Goal: Task Accomplishment & Management: Use online tool/utility

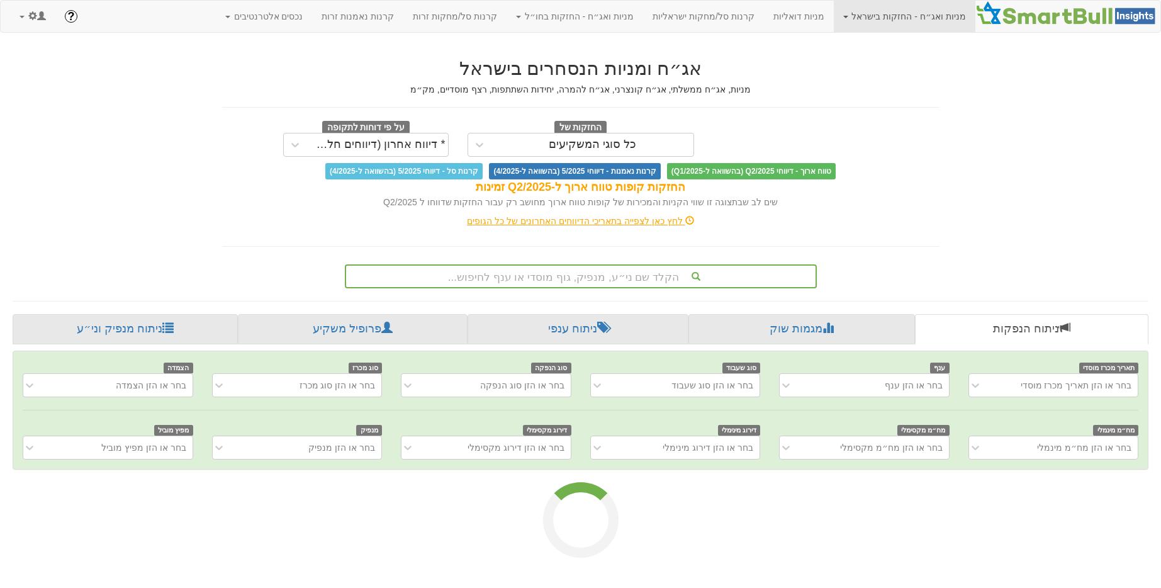
click at [373, 21] on div "מניות ואג״ח - החזקות בישראל מניות אג״ח מניות ואג״ח ✓ מניות דואליות קרנות סל/מחק…" at bounding box center [580, 16] width 1141 height 31
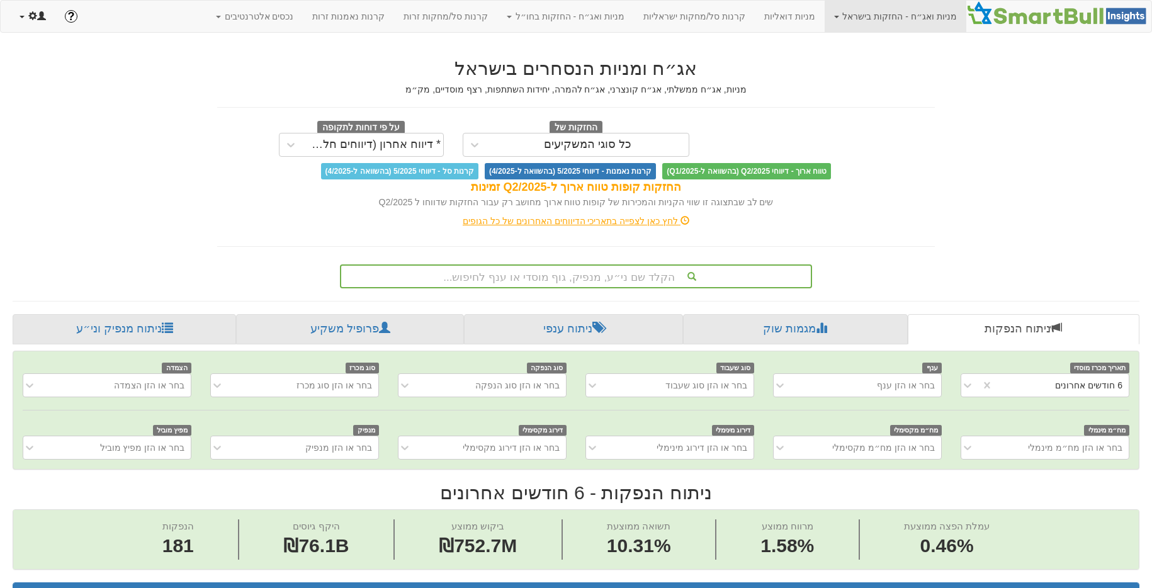
click at [33, 16] on span at bounding box center [32, 15] width 9 height 9
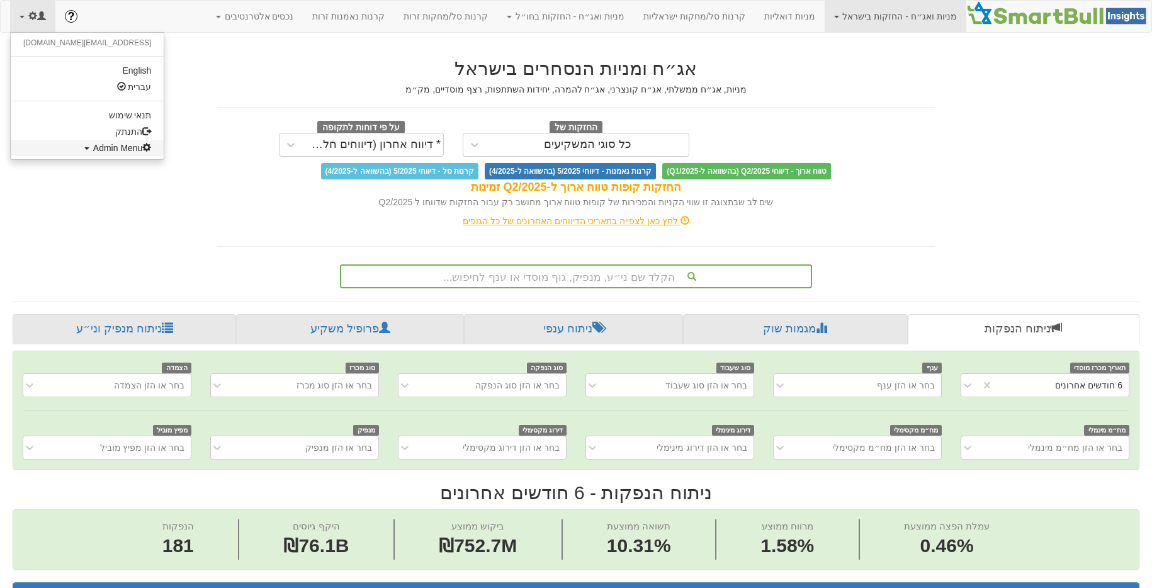
click at [142, 149] on span at bounding box center [146, 147] width 9 height 9
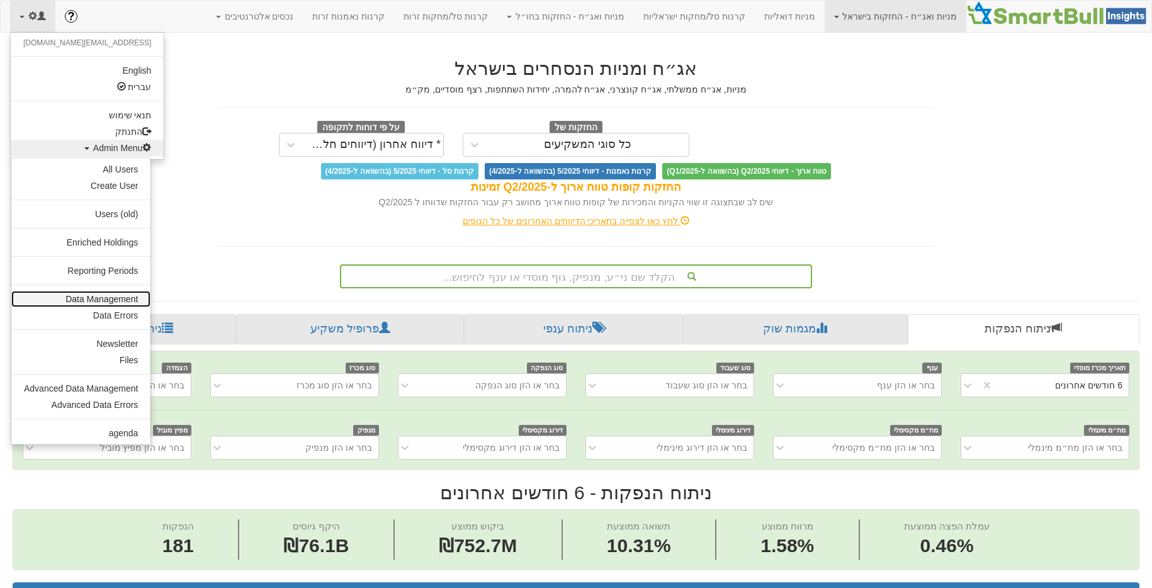
click at [120, 303] on link "Data Management" at bounding box center [80, 299] width 139 height 16
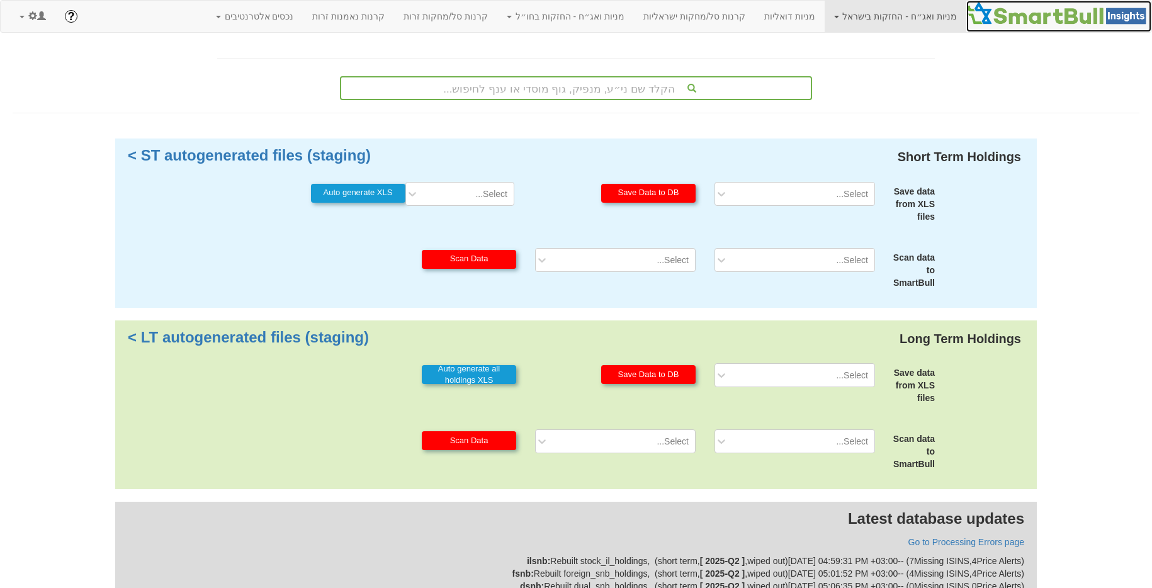
click at [1045, 16] on img at bounding box center [1058, 13] width 185 height 25
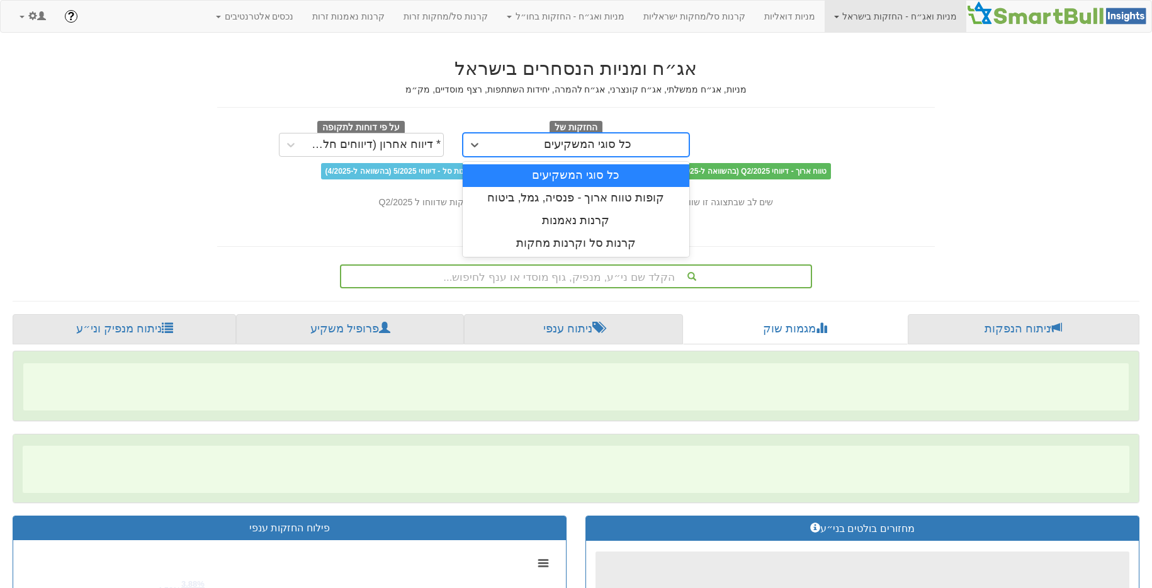
click at [587, 143] on div "כל סוגי המשקיעים" at bounding box center [587, 144] width 87 height 13
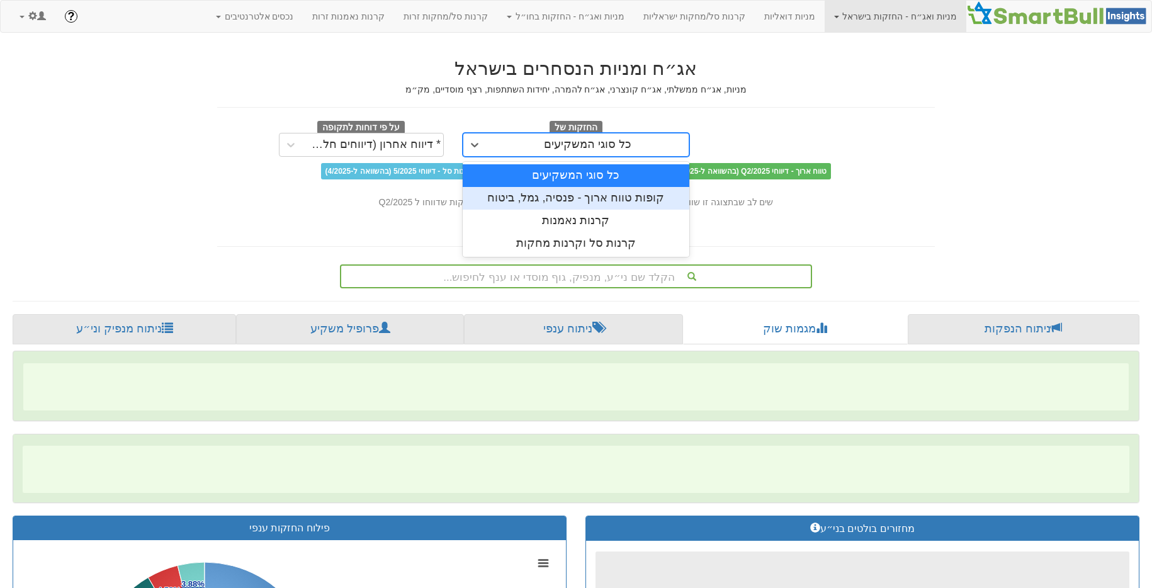
click at [621, 203] on div "קופות טווח ארוך - פנסיה, גמל, ביטוח" at bounding box center [576, 198] width 227 height 23
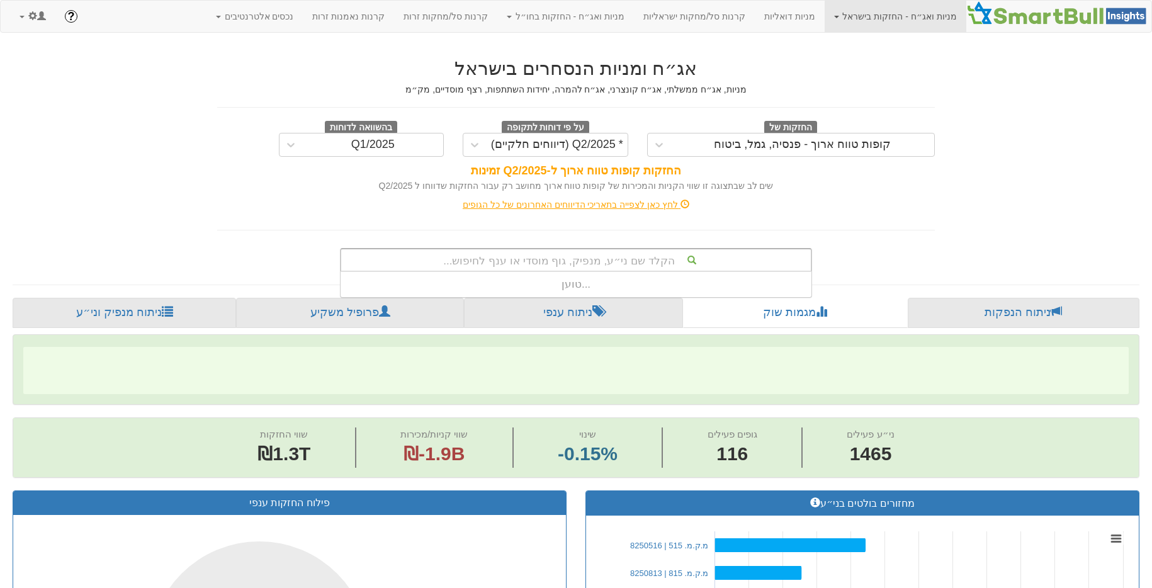
click at [593, 259] on div "הקלד שם ני״ע, מנפיק, גוף מוסדי או ענף לחיפוש..." at bounding box center [576, 259] width 470 height 21
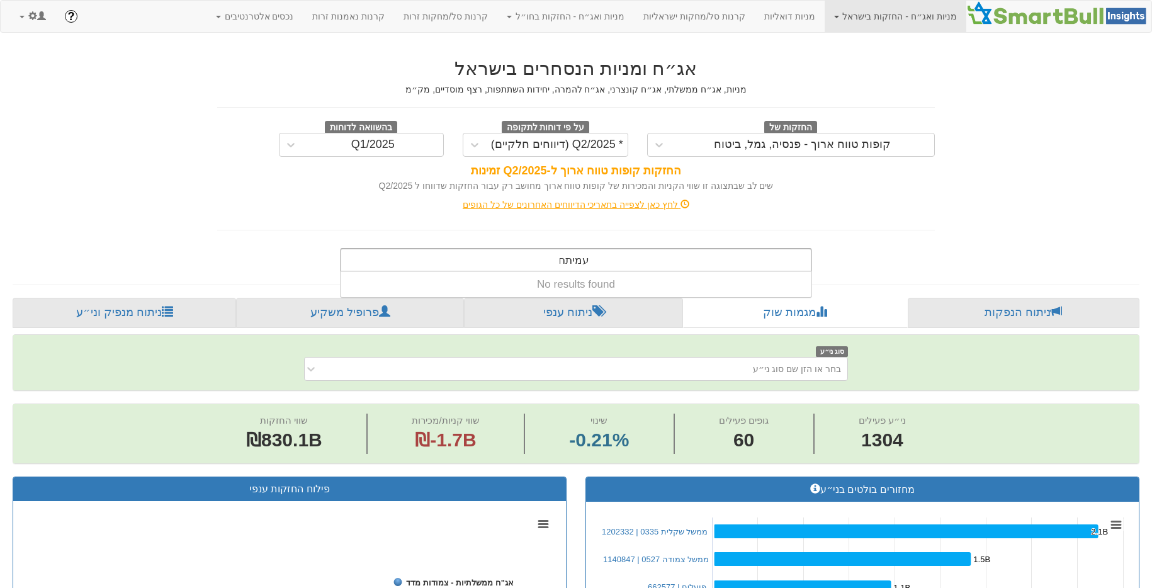
scroll to position [0, 3300]
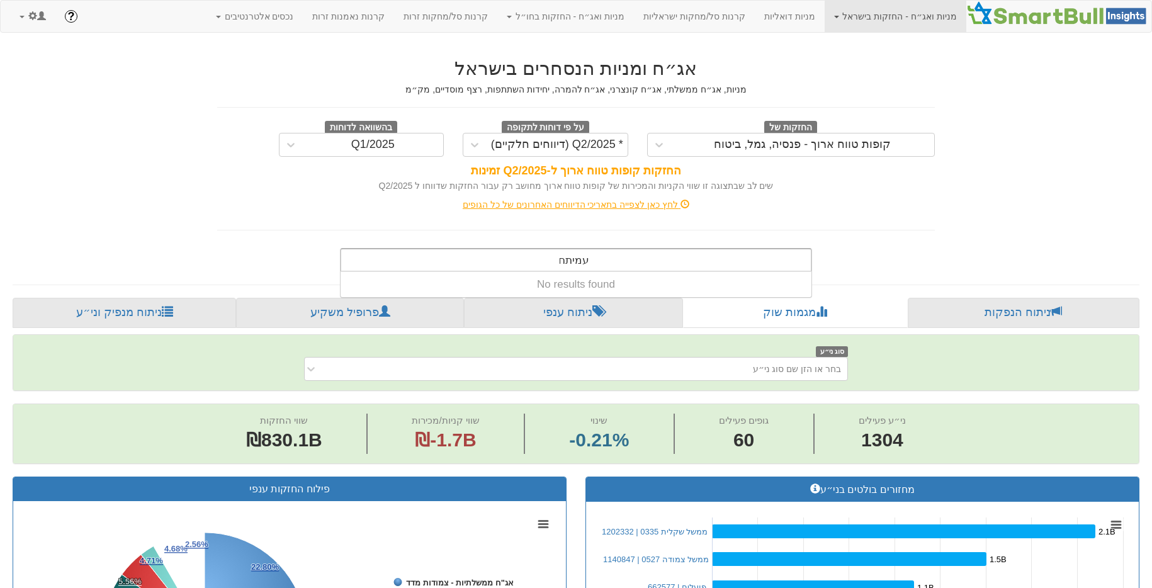
type input "עמית"
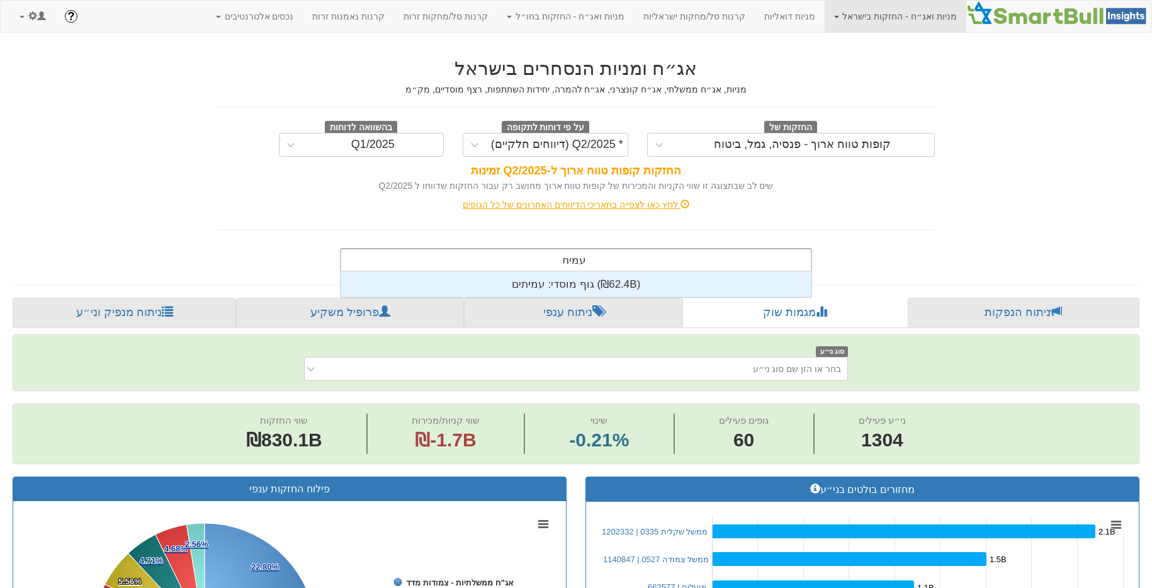
scroll to position [25, 0]
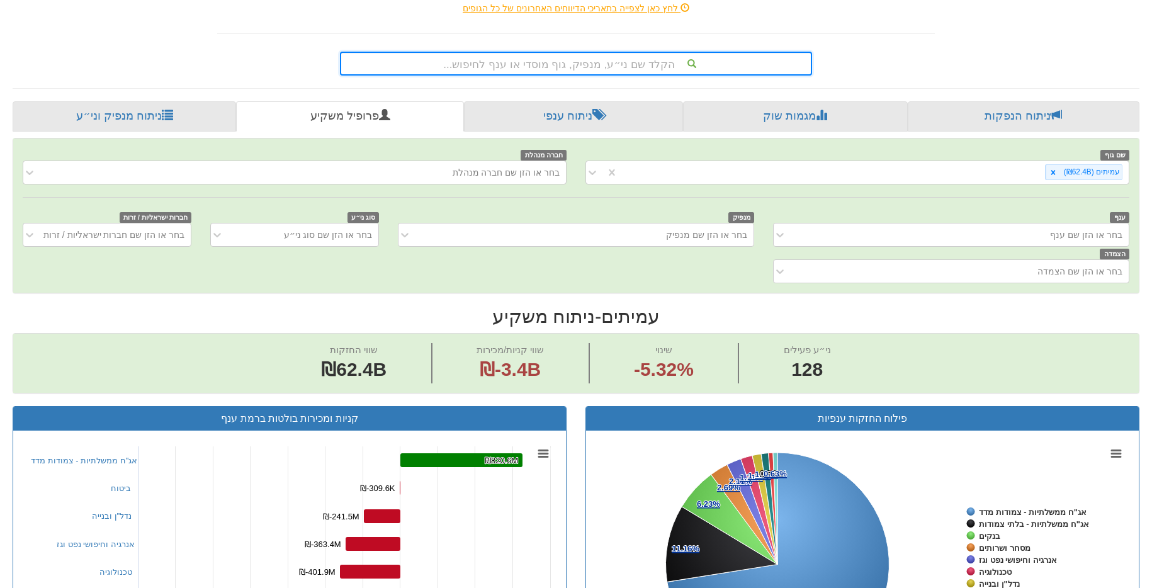
scroll to position [412, 0]
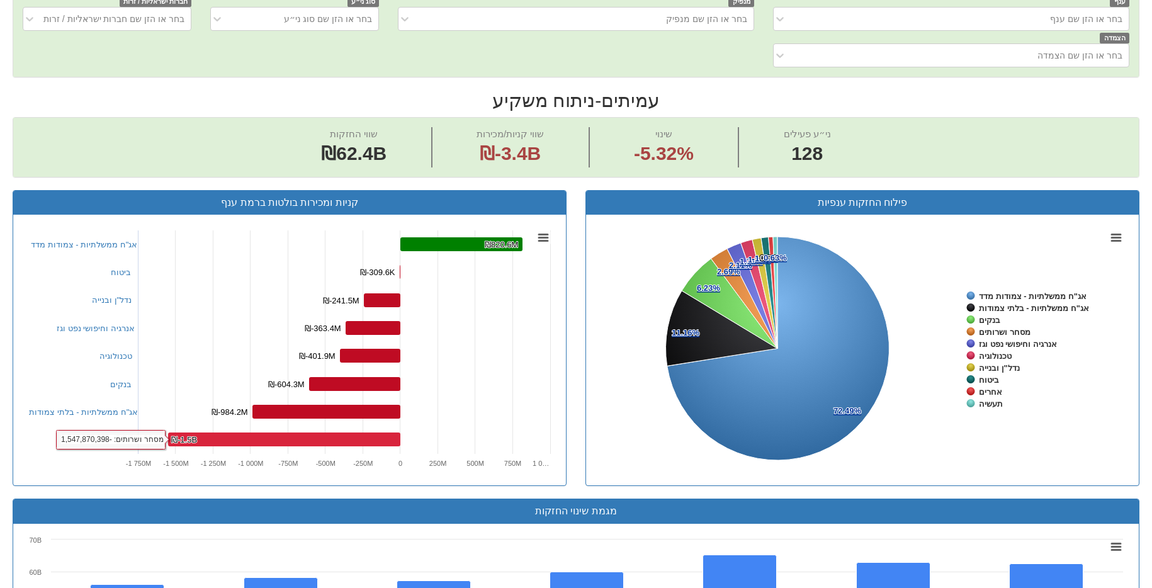
click at [353, 436] on rect at bounding box center [284, 439] width 232 height 14
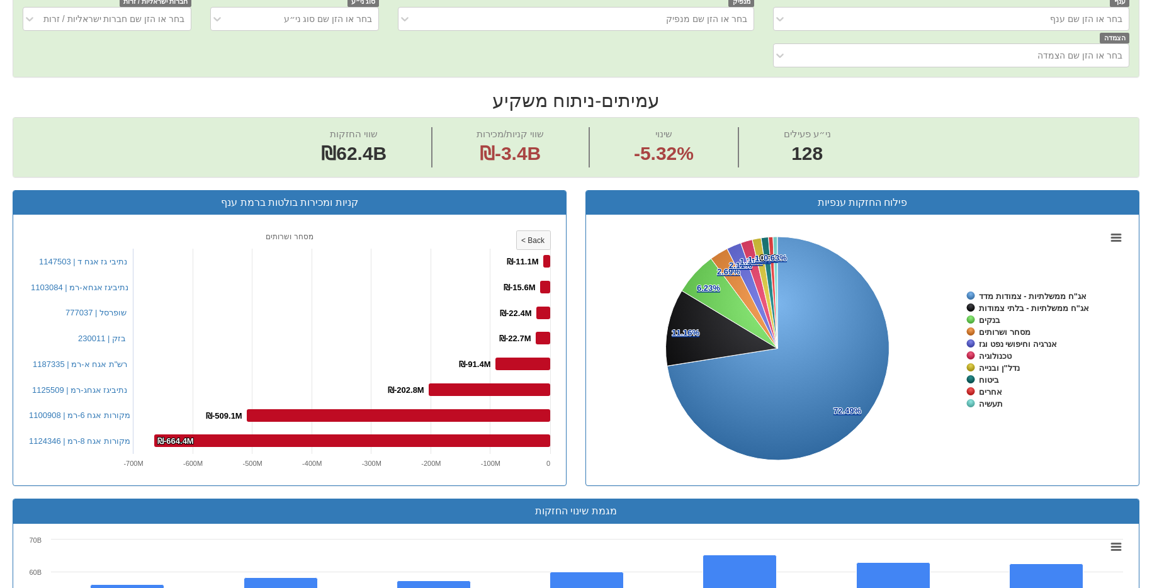
scroll to position [65, 0]
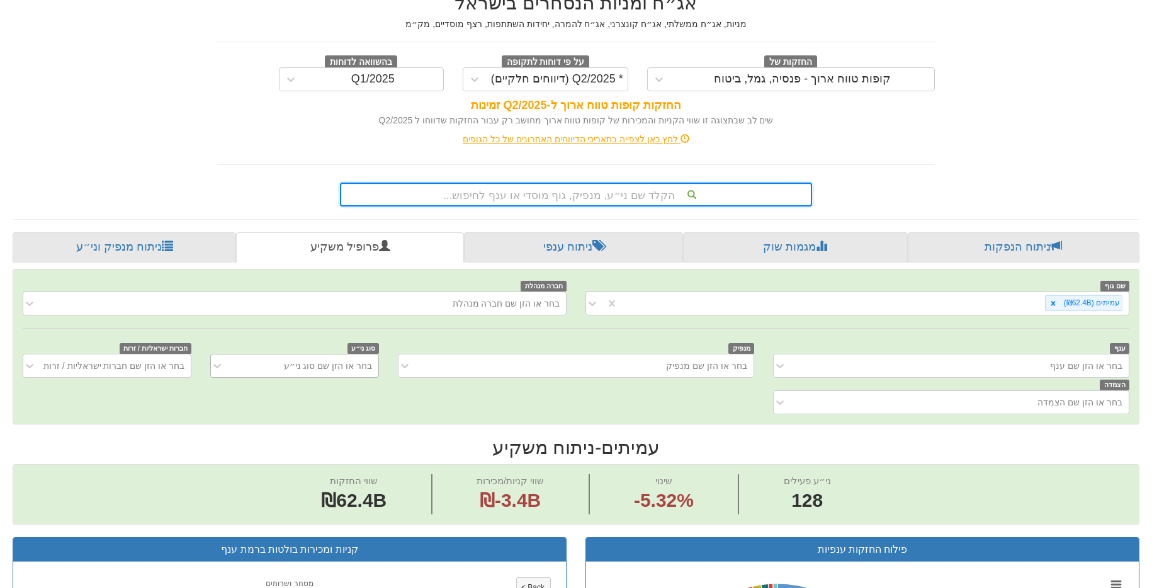
click at [346, 359] on div "בחר או הזן שם סוג ני״ע" at bounding box center [328, 365] width 88 height 13
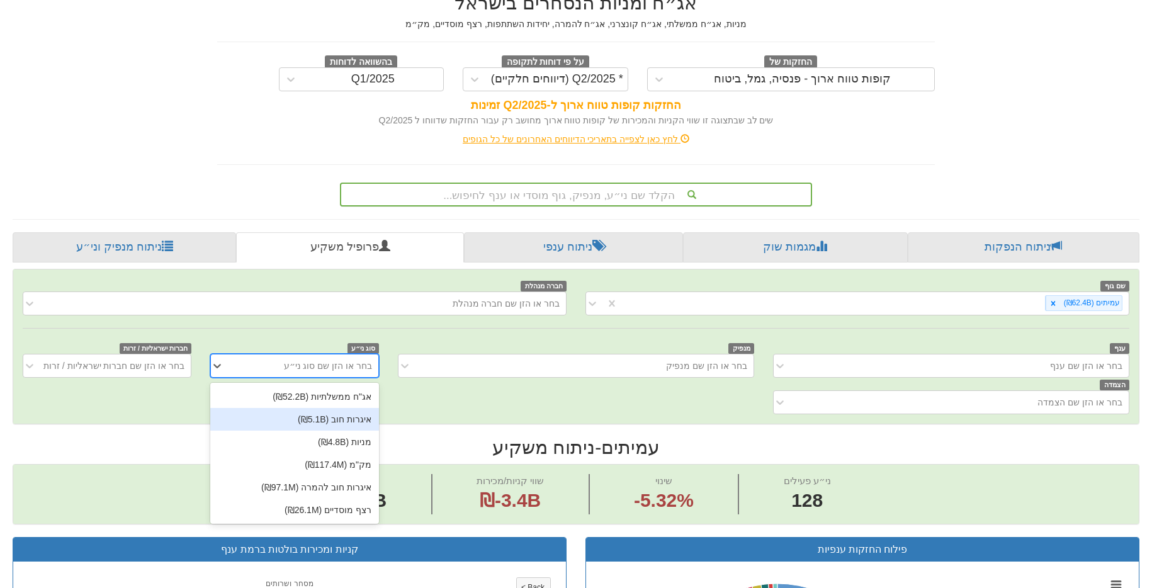
click at [362, 422] on div "איגרות חוב (₪5.1B)" at bounding box center [294, 419] width 169 height 23
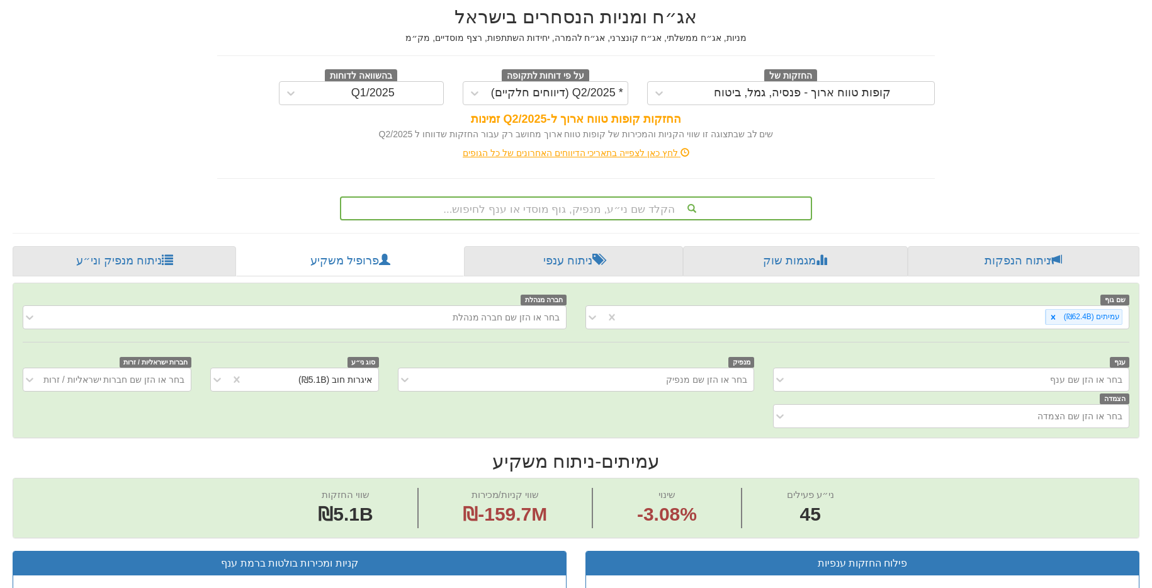
scroll to position [60, 0]
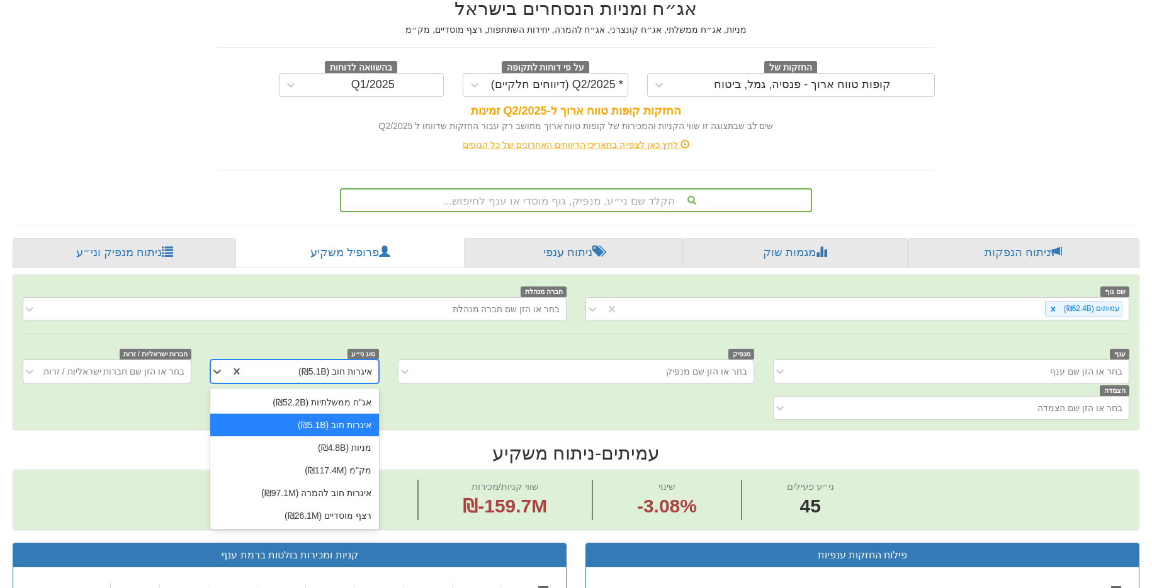
click at [357, 367] on div "איגרות חוב (₪5.1B)" at bounding box center [335, 371] width 74 height 13
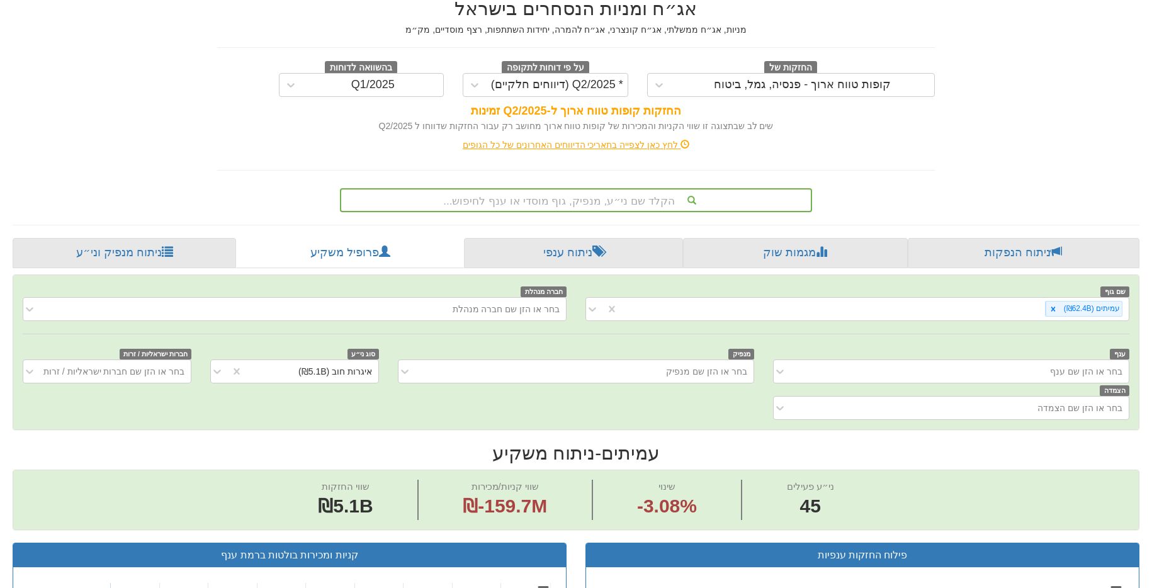
click at [360, 334] on hr at bounding box center [576, 334] width 1106 height 1
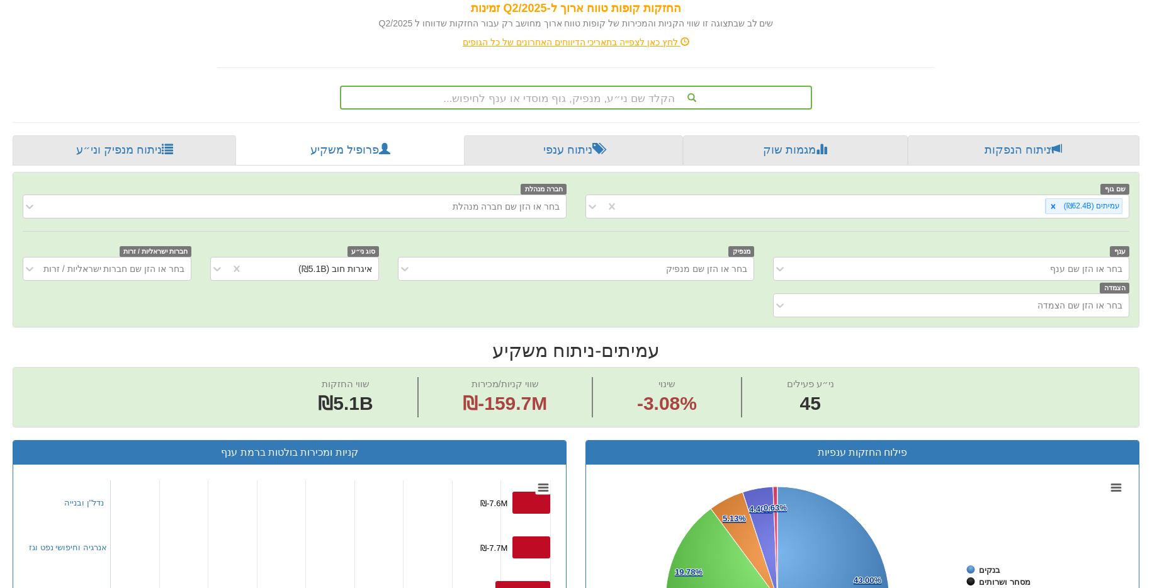
scroll to position [508, 0]
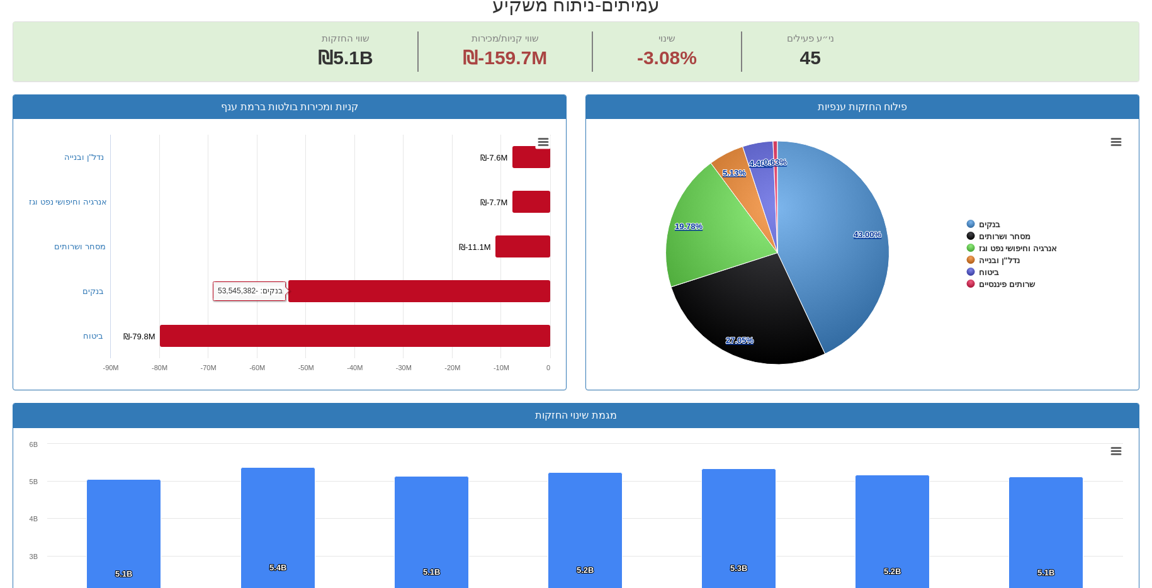
click at [320, 324] on rect at bounding box center [290, 254] width 534 height 252
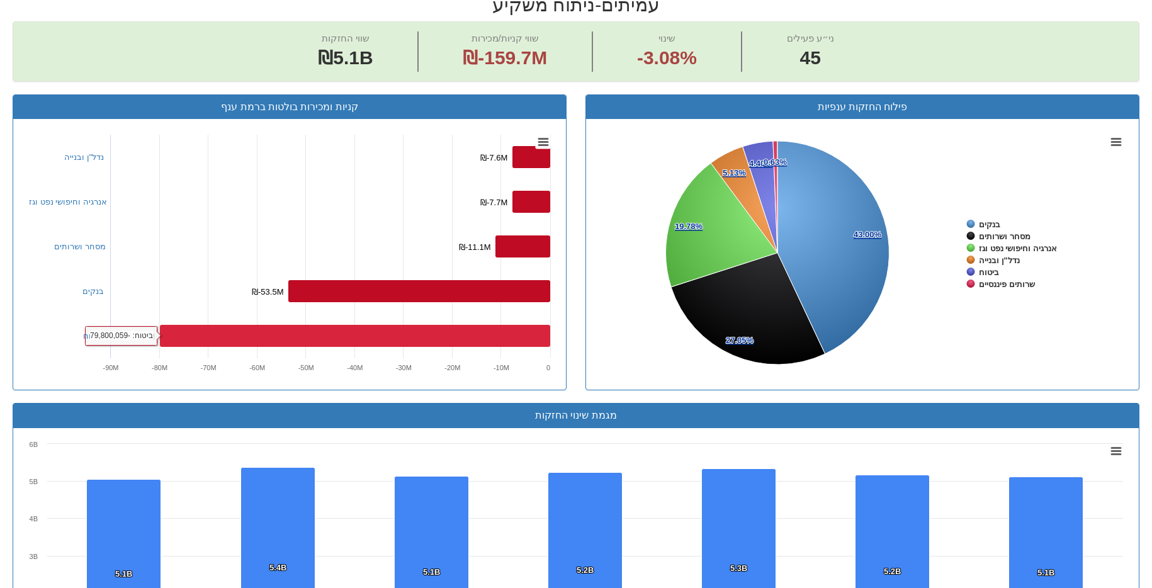
click at [319, 332] on rect at bounding box center [355, 336] width 390 height 22
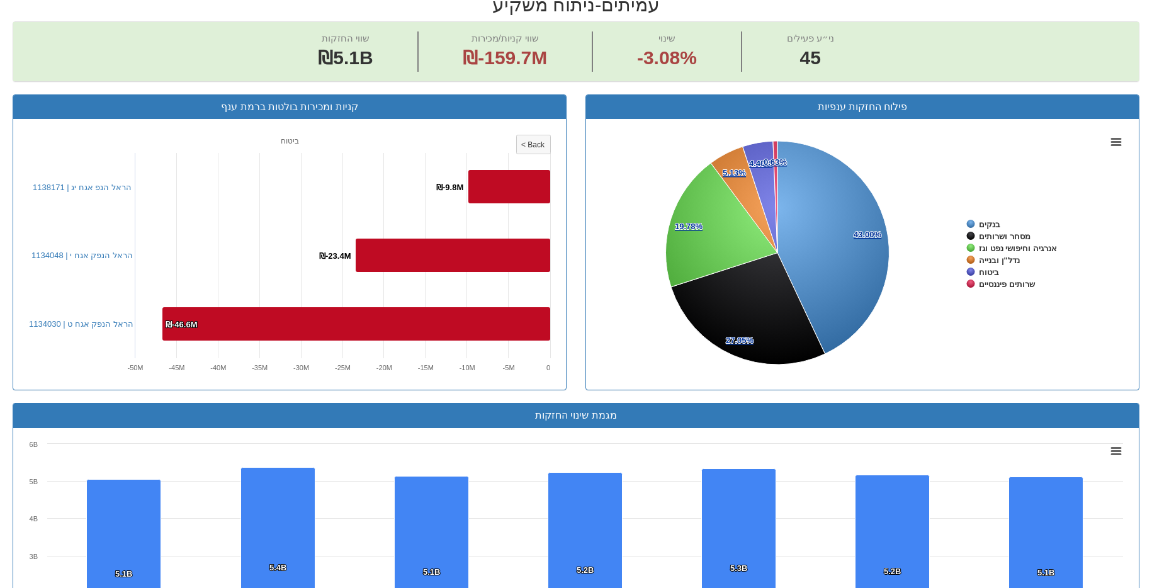
scroll to position [134, 0]
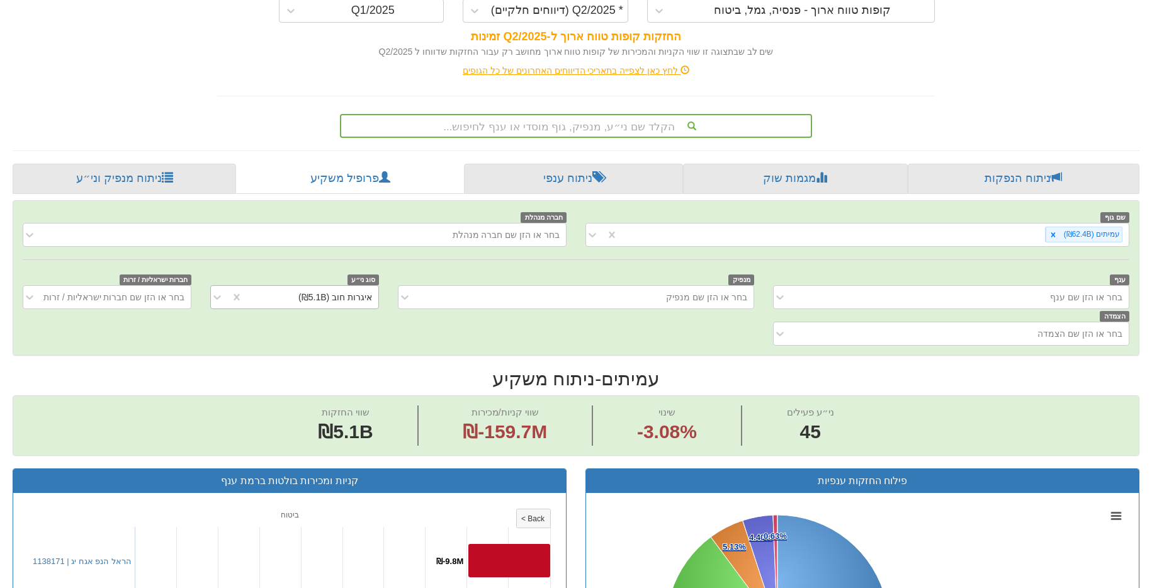
click at [340, 293] on div "איגרות חוב (₪5.1B)" at bounding box center [335, 297] width 74 height 13
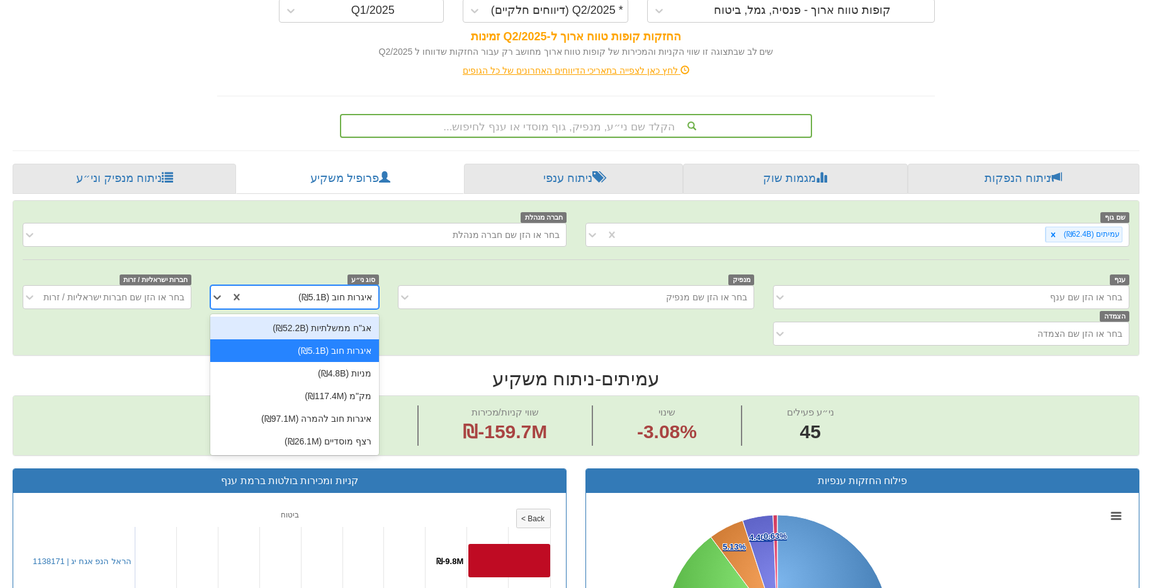
click at [343, 332] on div "אג"ח ממשלתיות (₪52.2B)" at bounding box center [294, 328] width 169 height 23
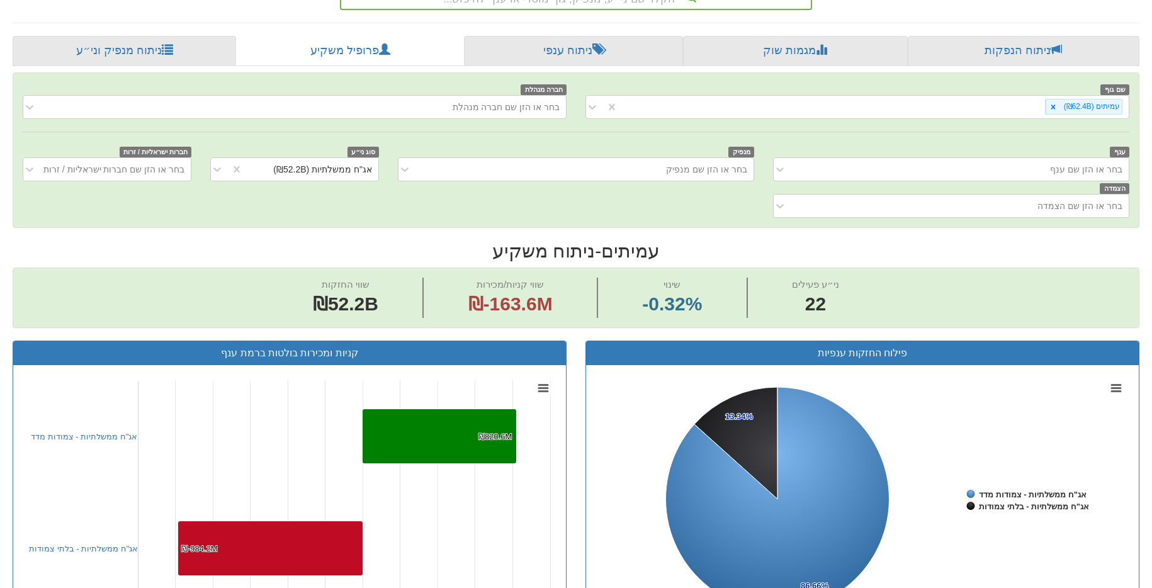
scroll to position [326, 0]
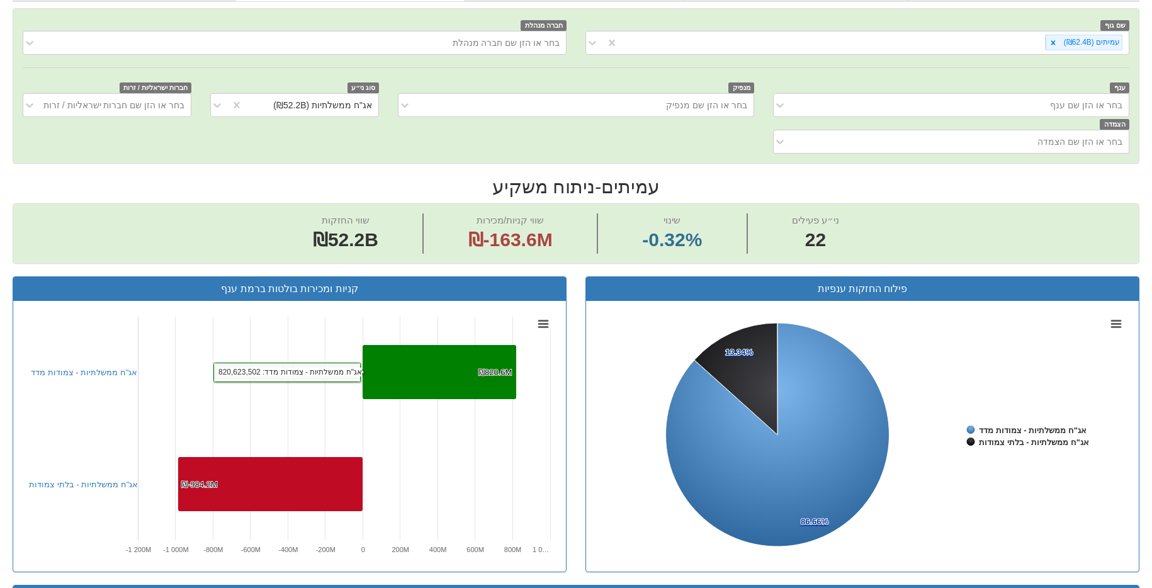
click at [322, 124] on div "ענף בחר או הזן שם ענף מנפיק בחר או הזן שם מנפיק סוג ני״ע אג"ח ממשלתיות (₪52.2B)…" at bounding box center [575, 117] width 1125 height 73
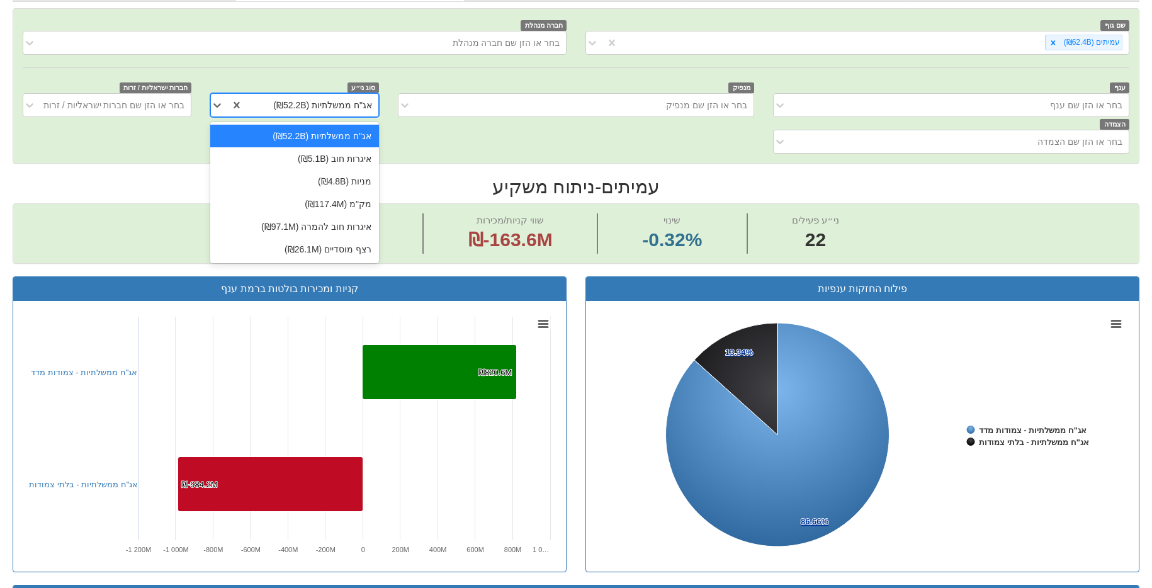
click at [325, 110] on div "אג"ח ממשלתיות (₪52.2B)" at bounding box center [322, 105] width 99 height 13
click at [349, 173] on div "מניות (₪4.8B)" at bounding box center [294, 181] width 169 height 23
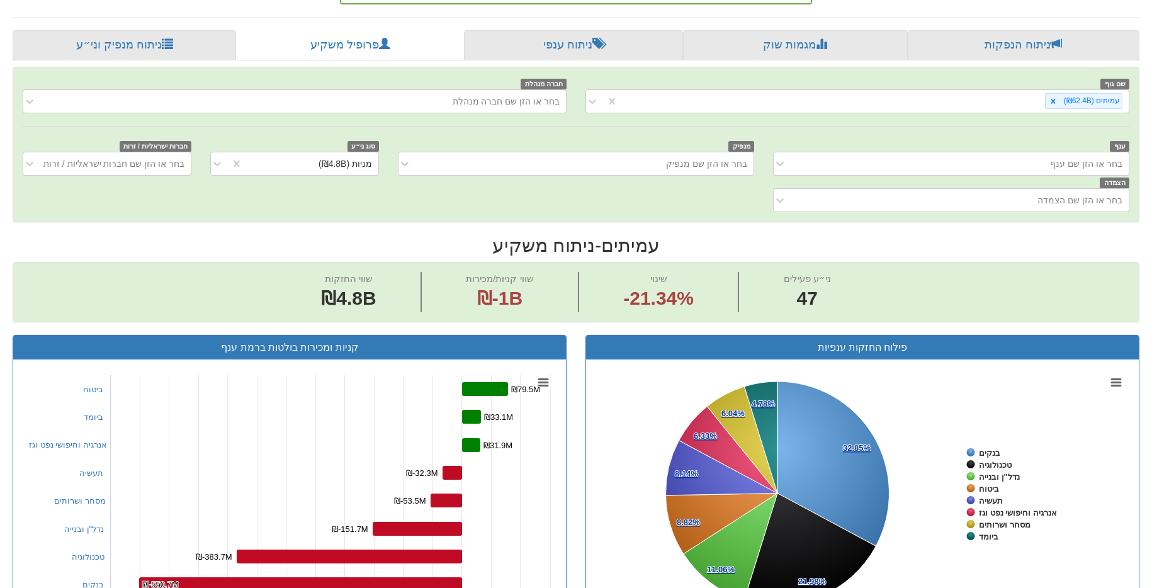
scroll to position [543, 0]
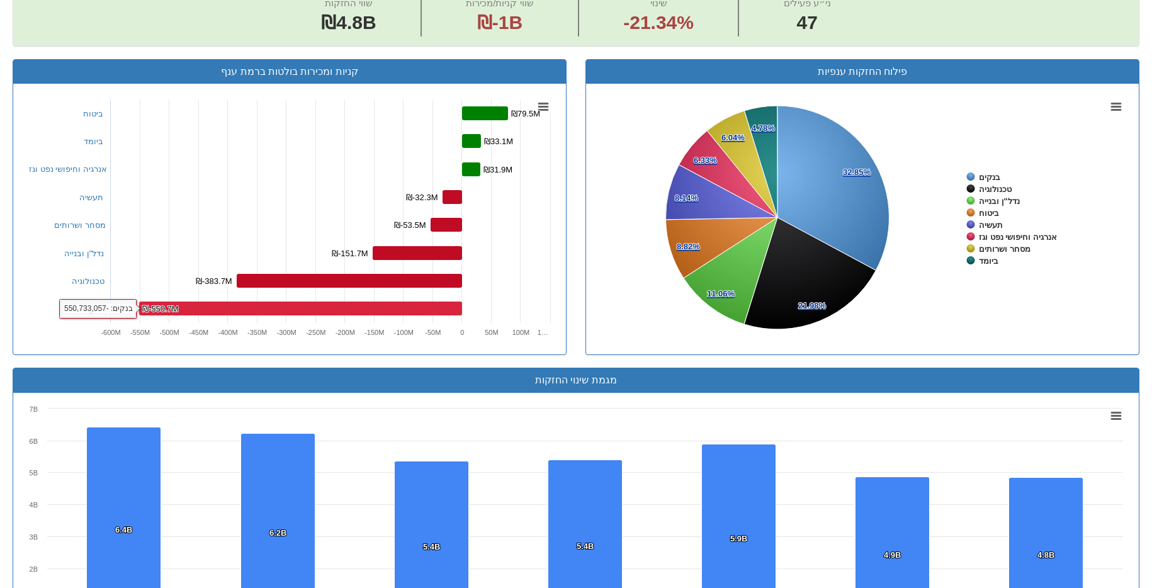
click at [371, 306] on rect at bounding box center [300, 308] width 323 height 14
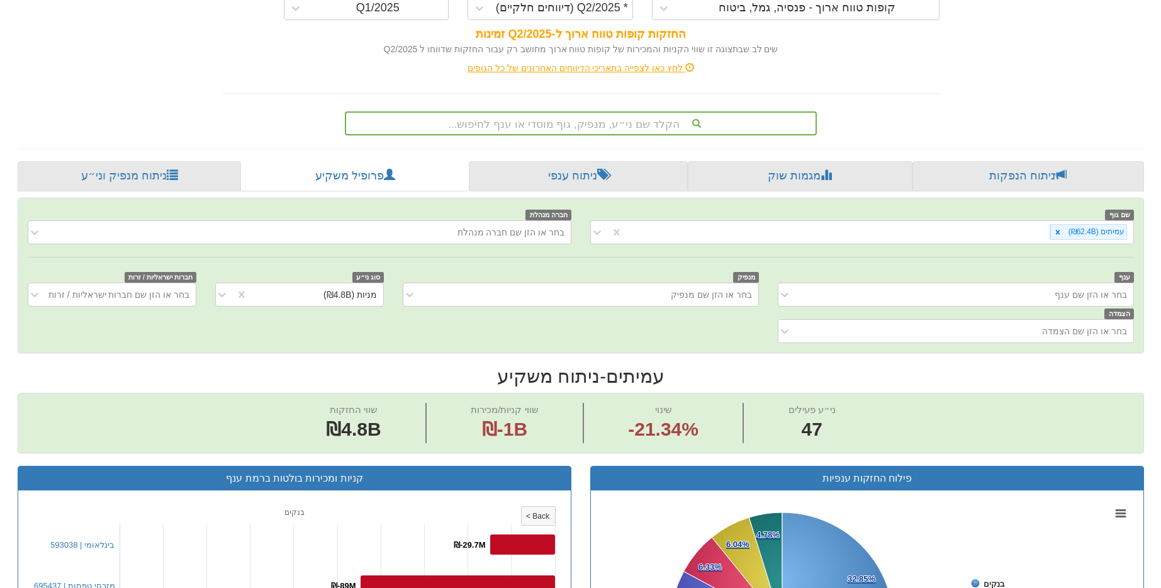
scroll to position [0, 0]
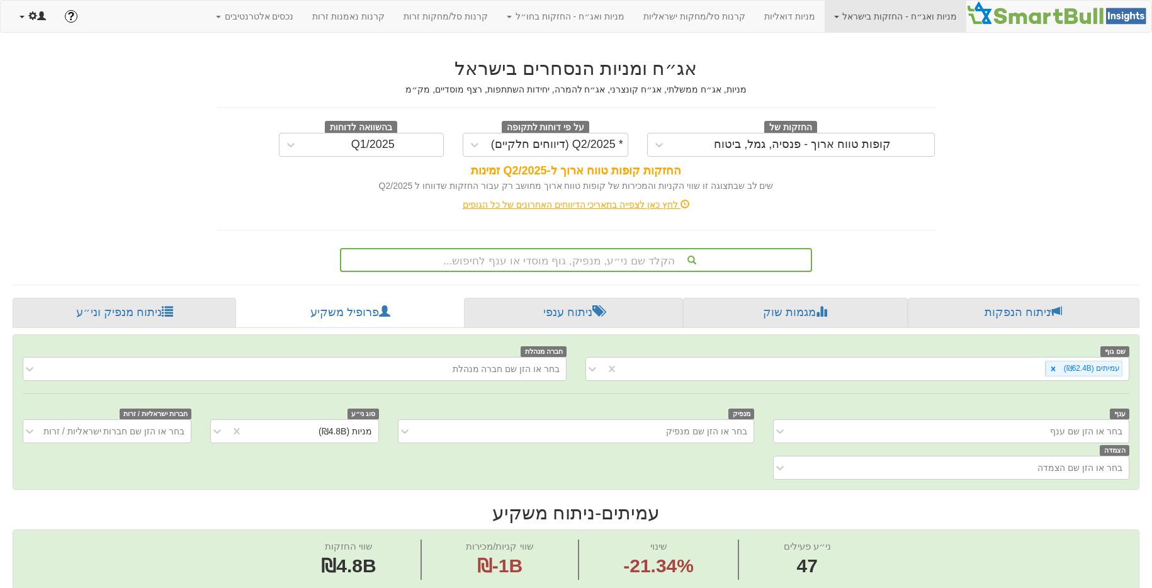
click at [46, 21] on link at bounding box center [32, 16] width 45 height 31
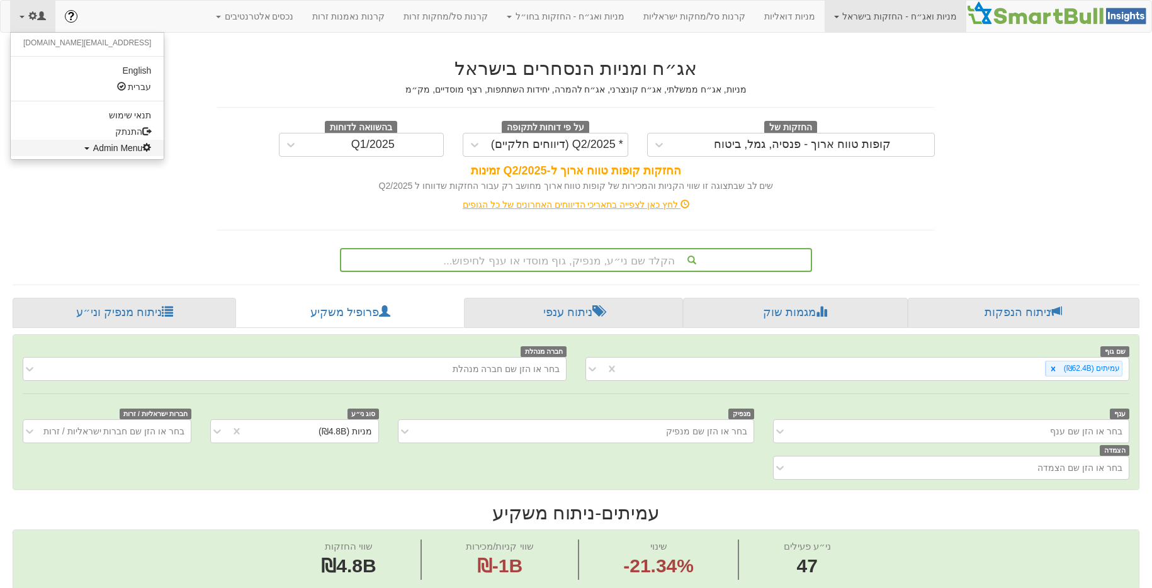
drag, startPoint x: 60, startPoint y: 143, endPoint x: 86, endPoint y: 171, distance: 37.9
click at [93, 143] on span "Admin Menu" at bounding box center [122, 148] width 59 height 10
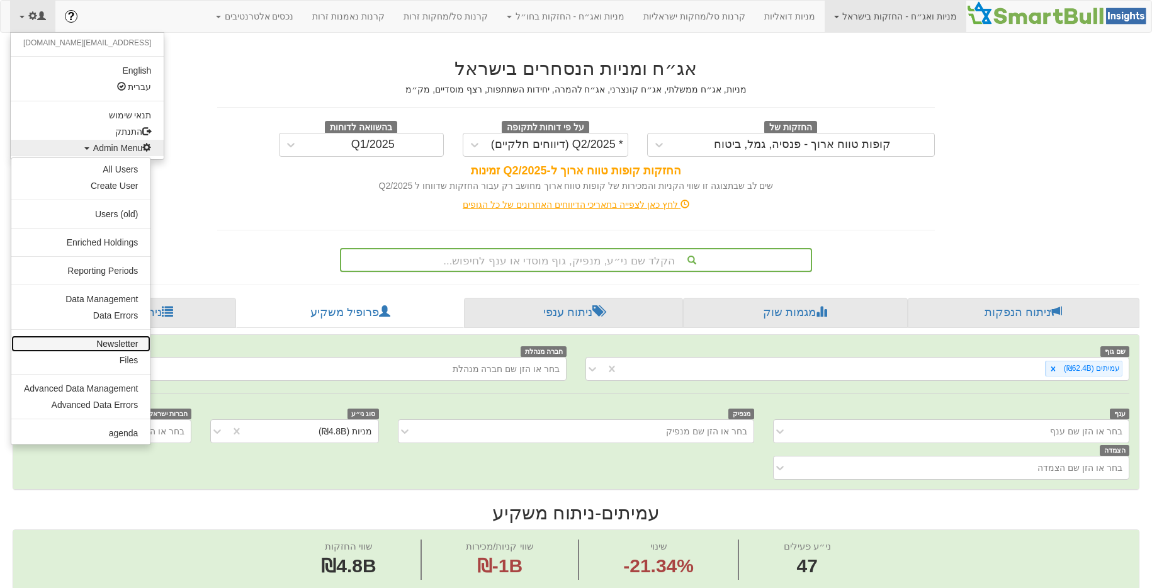
click at [108, 339] on link "Newsletter" at bounding box center [80, 343] width 139 height 16
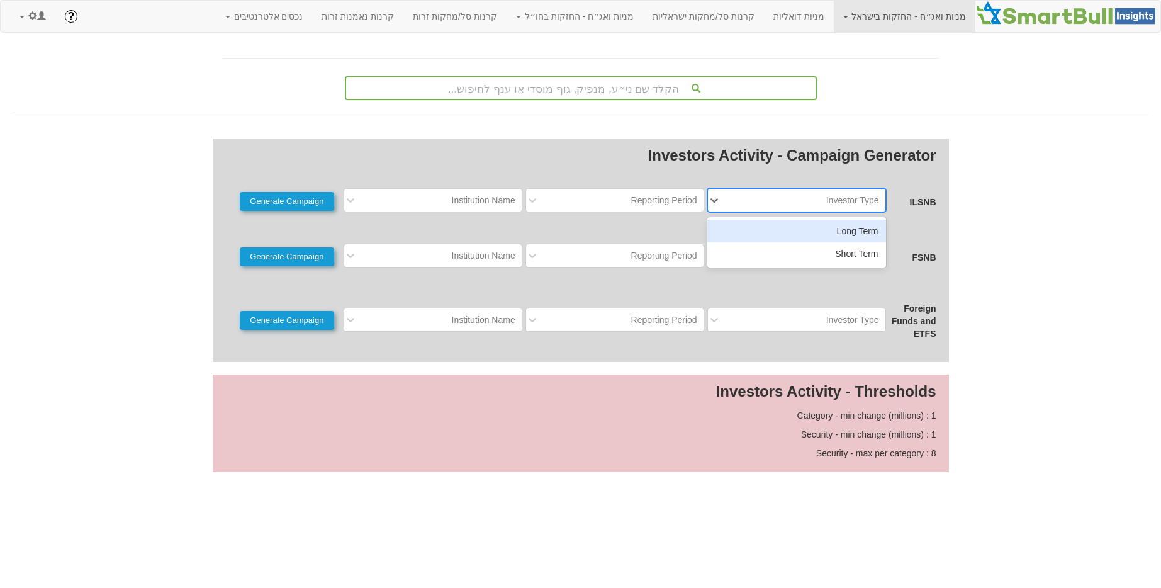
click at [766, 194] on div "Investor Type" at bounding box center [807, 200] width 158 height 20
click at [768, 220] on div "Long Term" at bounding box center [796, 231] width 179 height 23
click at [672, 213] on div "Investors Activity - Campaign Generator ILSNB option Long Term, selected. 0 res…" at bounding box center [581, 249] width 736 height 223
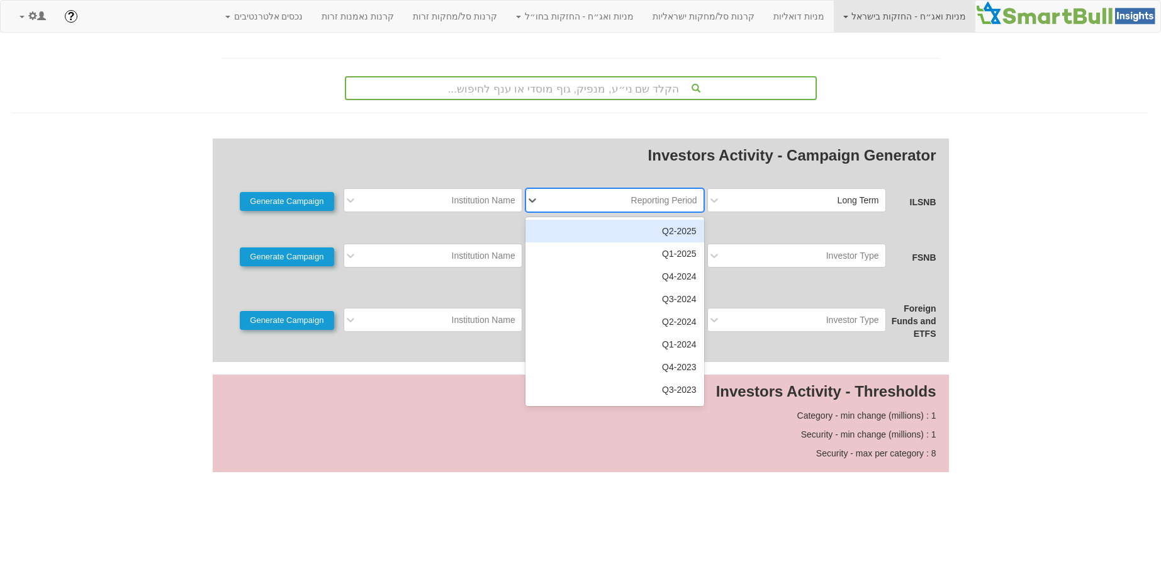
drag, startPoint x: 673, startPoint y: 202, endPoint x: 667, endPoint y: 219, distance: 18.3
click at [672, 203] on div "Reporting Period" at bounding box center [664, 200] width 66 height 13
click at [654, 228] on div "2025-Q2" at bounding box center [615, 231] width 179 height 23
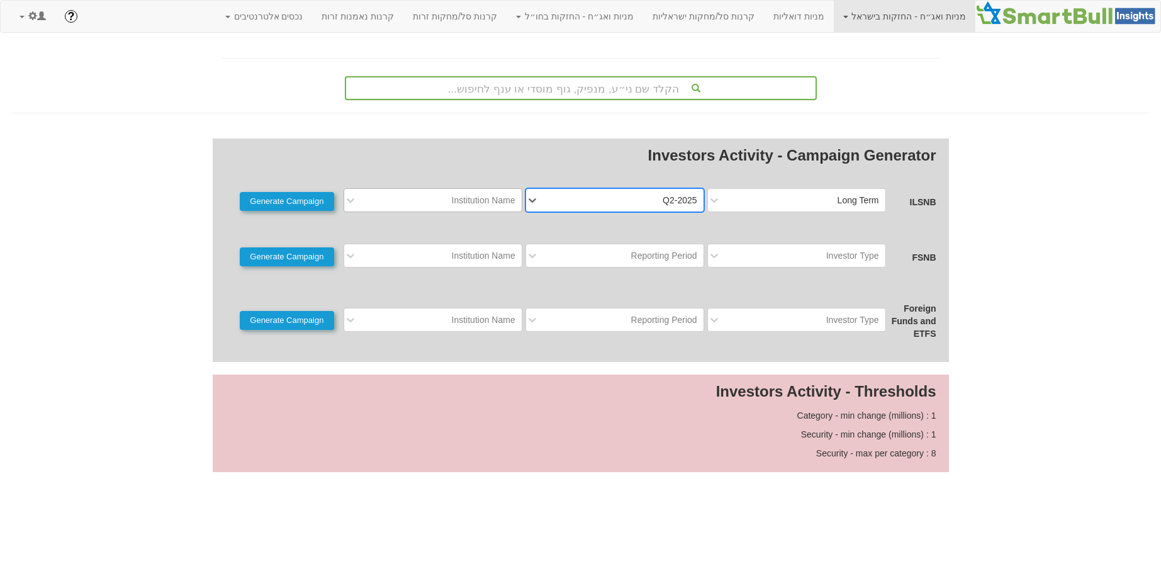
click at [391, 209] on div "Institution Name" at bounding box center [443, 200] width 158 height 20
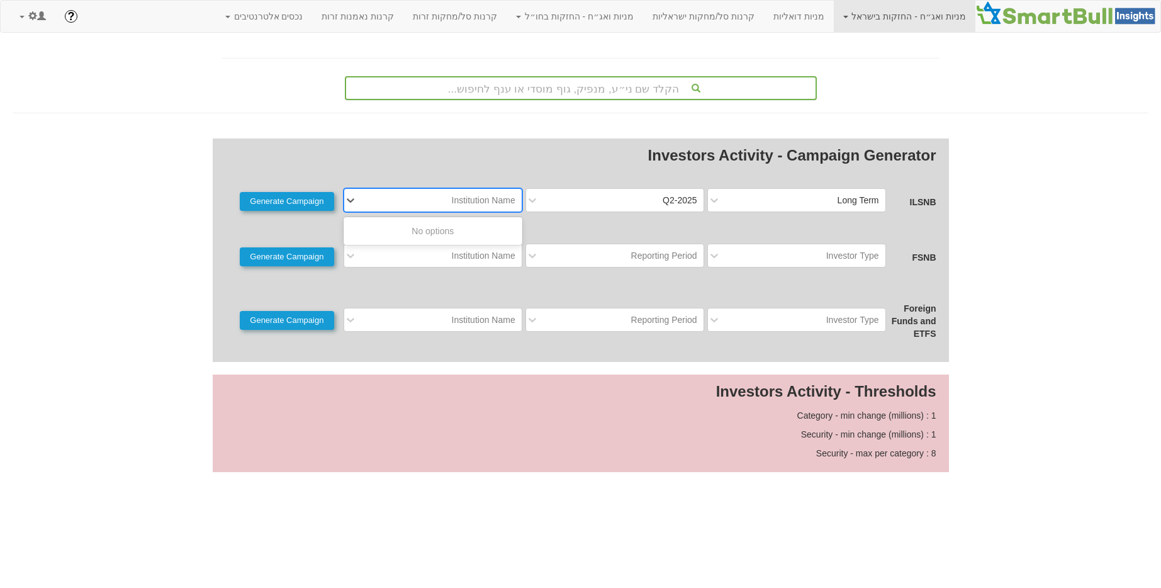
click at [453, 189] on div "Institution Name" at bounding box center [433, 200] width 179 height 24
click at [452, 194] on div "Institution Name" at bounding box center [484, 200] width 64 height 13
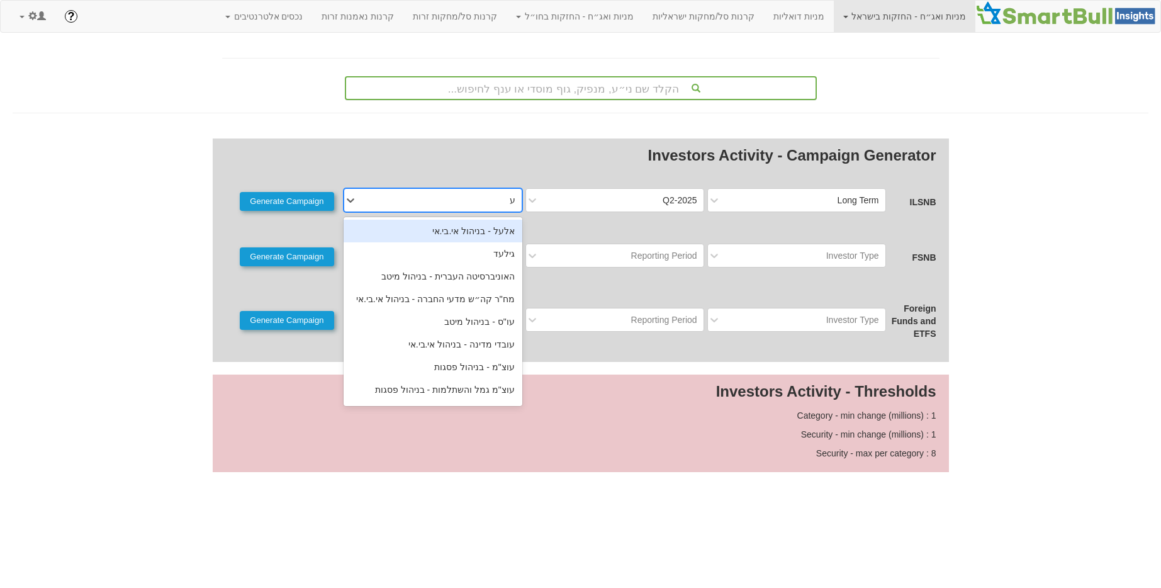
type input "עמ"
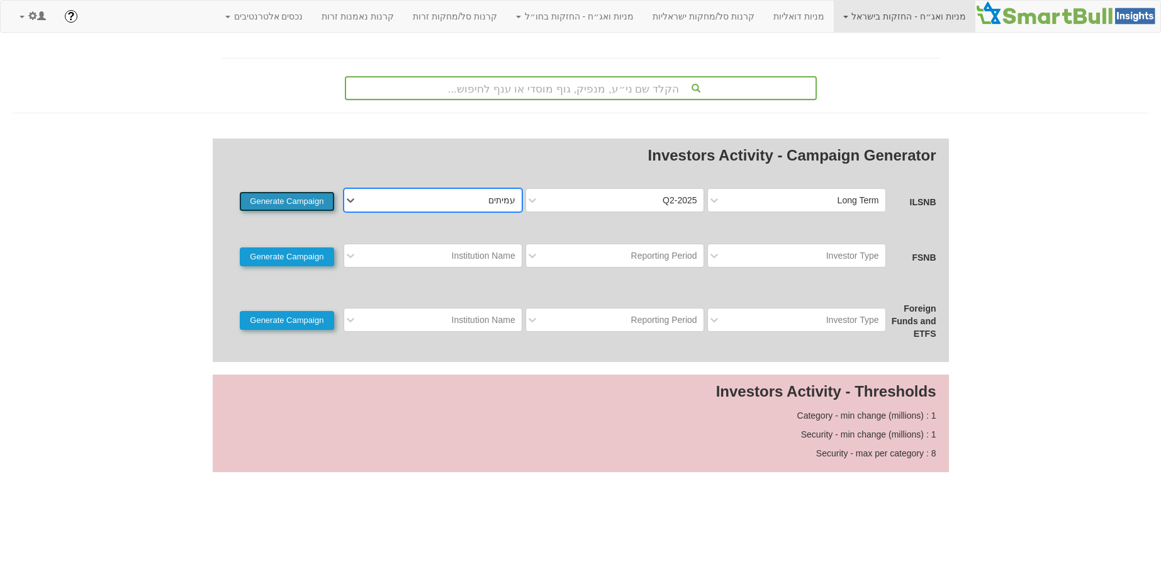
click at [303, 208] on button "Generate Campaign" at bounding box center [287, 201] width 94 height 19
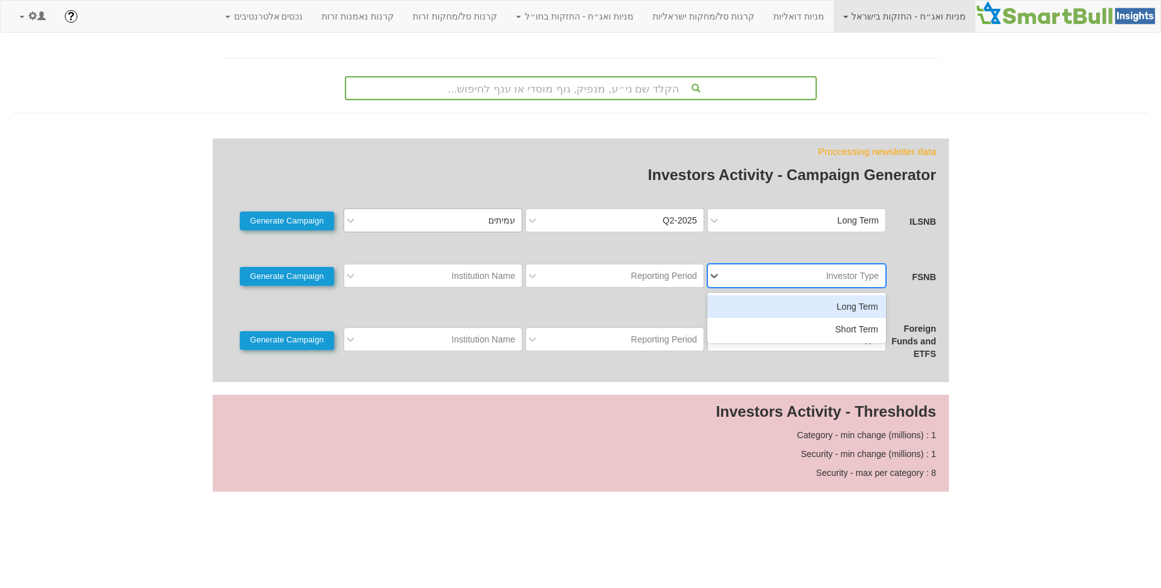
click at [806, 279] on div "Investor Type" at bounding box center [807, 276] width 158 height 20
drag, startPoint x: 813, startPoint y: 303, endPoint x: 639, endPoint y: 281, distance: 175.1
click at [807, 302] on div "Long Term" at bounding box center [796, 306] width 179 height 23
click at [641, 271] on div "Reporting Period" at bounding box center [664, 275] width 66 height 13
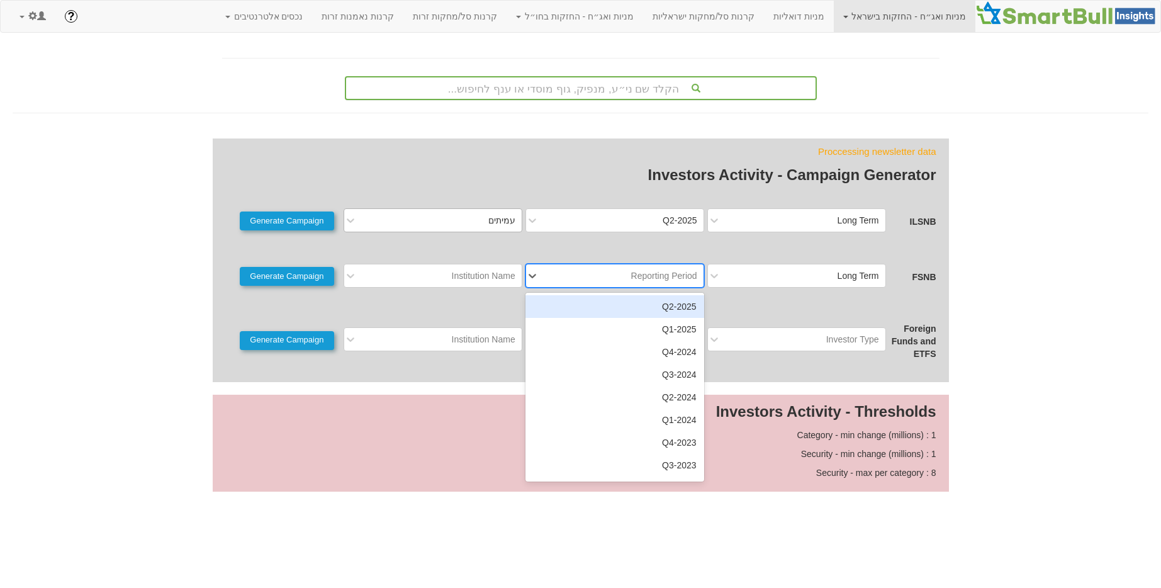
drag, startPoint x: 642, startPoint y: 297, endPoint x: 605, endPoint y: 300, distance: 37.2
click at [641, 297] on div "2025-Q2" at bounding box center [615, 306] width 179 height 23
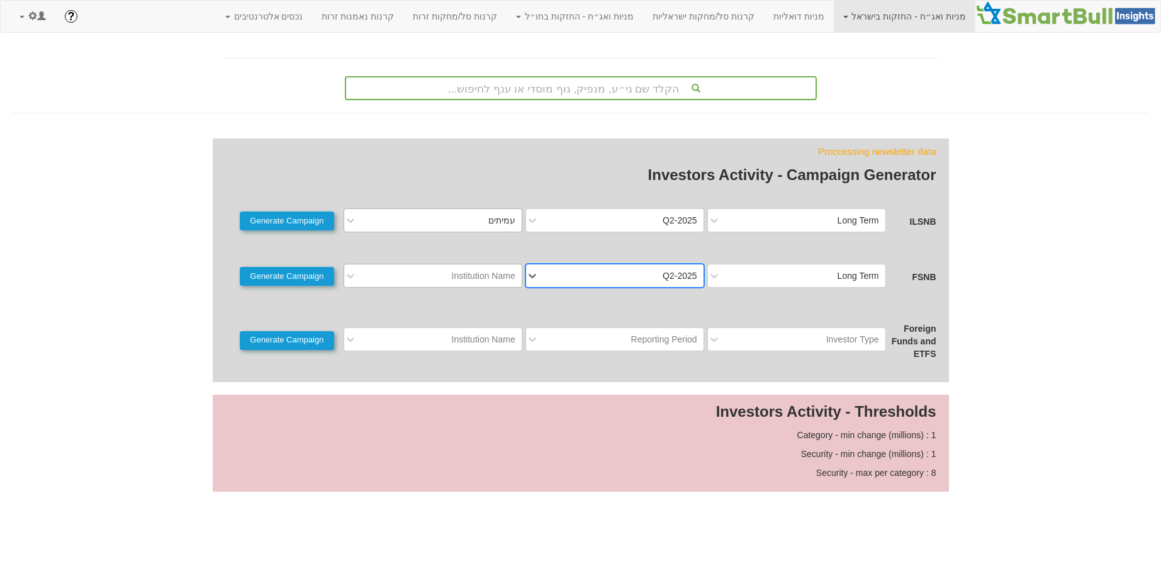
click at [481, 286] on div "Institution Name" at bounding box center [433, 276] width 179 height 24
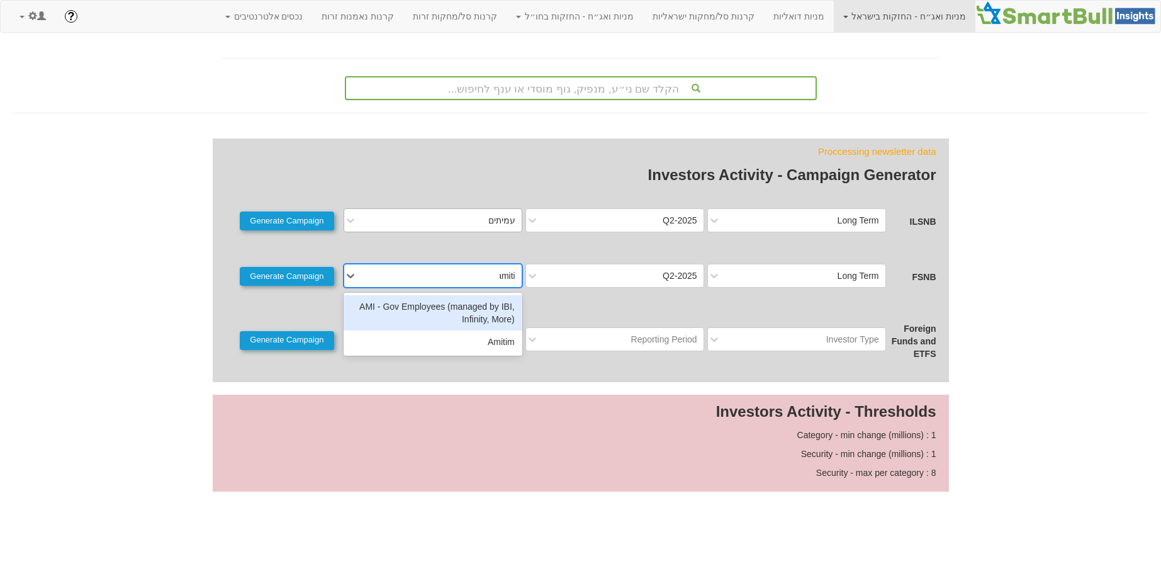
type input "amitim"
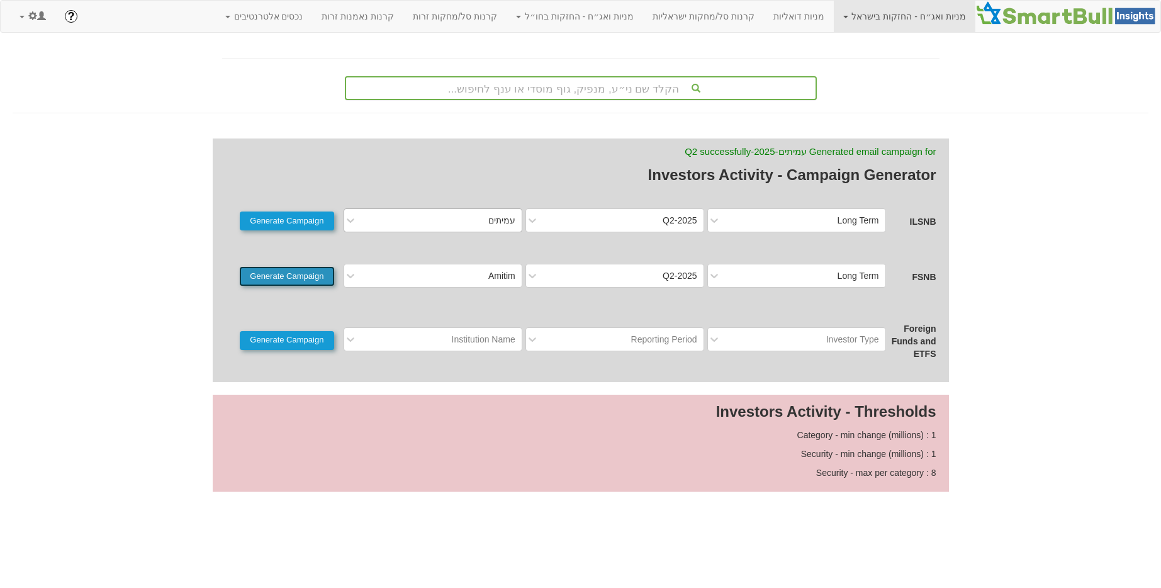
click at [322, 278] on button "Generate Campaign" at bounding box center [287, 276] width 94 height 19
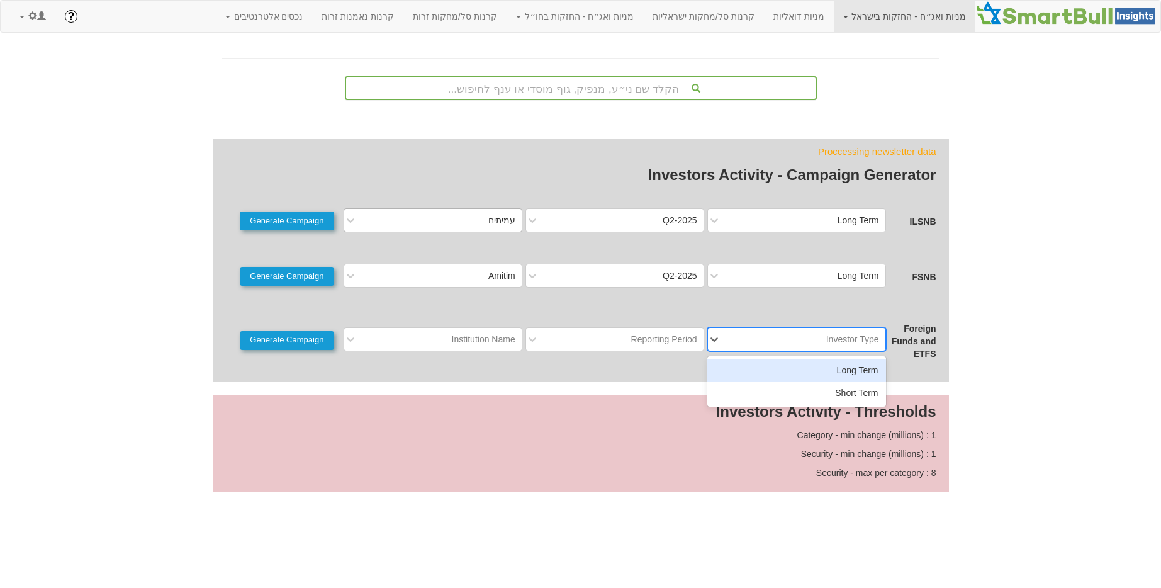
click at [850, 345] on div "Investor Type" at bounding box center [852, 339] width 53 height 13
drag, startPoint x: 848, startPoint y: 360, endPoint x: 814, endPoint y: 364, distance: 33.6
click at [847, 361] on div "Long Term" at bounding box center [796, 370] width 179 height 23
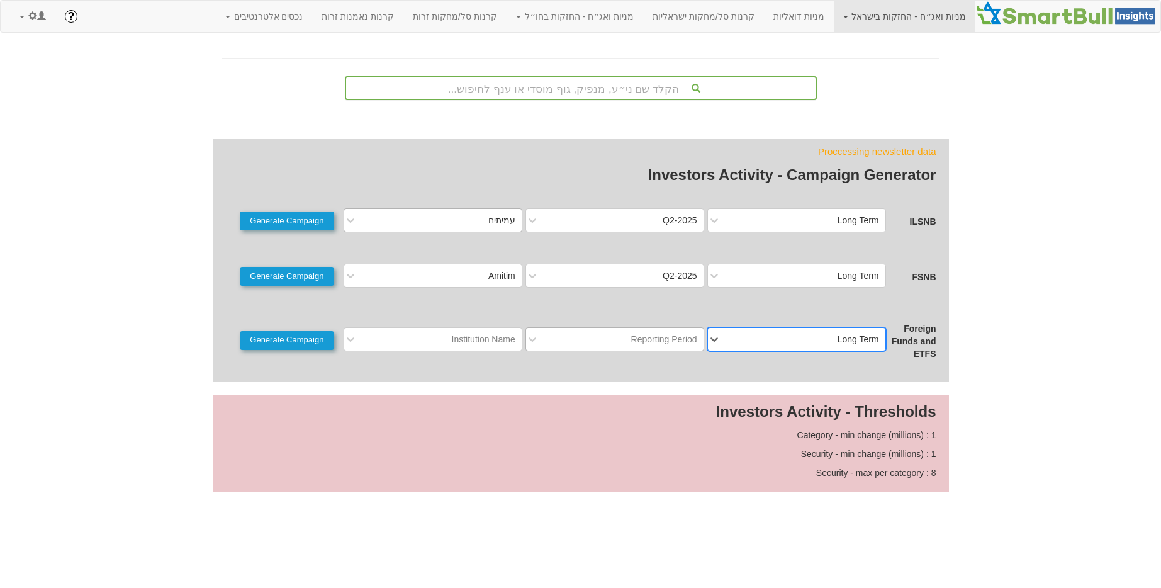
click at [679, 344] on div "Reporting Period" at bounding box center [664, 339] width 66 height 13
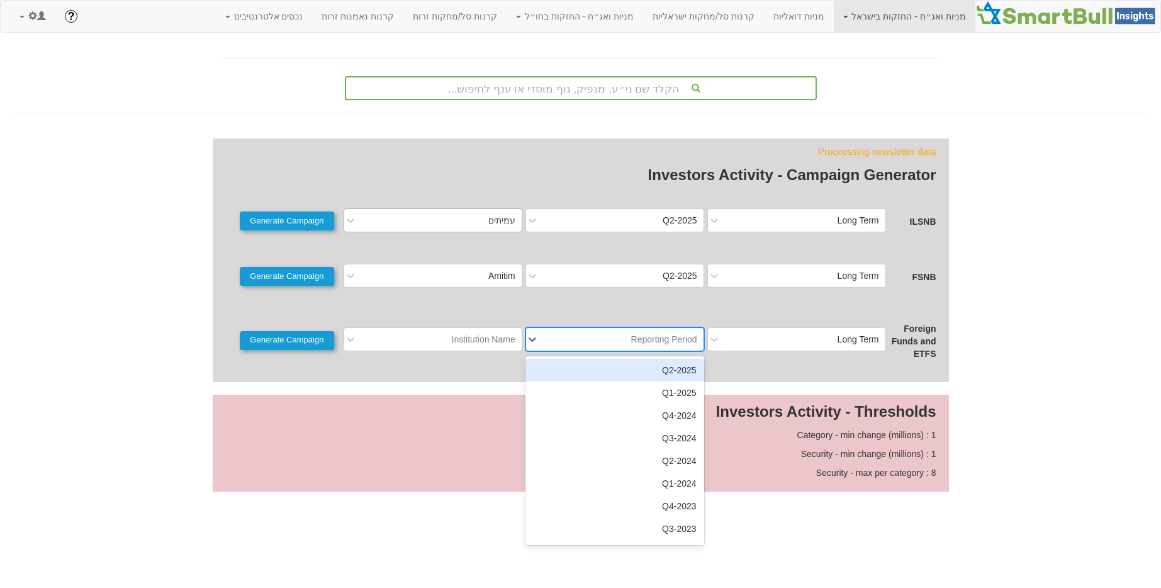
drag, startPoint x: 653, startPoint y: 370, endPoint x: 590, endPoint y: 356, distance: 64.4
click at [652, 370] on div "2025-Q2 2025-Q1 2024-Q4 2024-Q3 2024-Q2 2024-Q1 2023-Q4 2023-Q3 2023-Q2 2023-Q1…" at bounding box center [615, 450] width 179 height 189
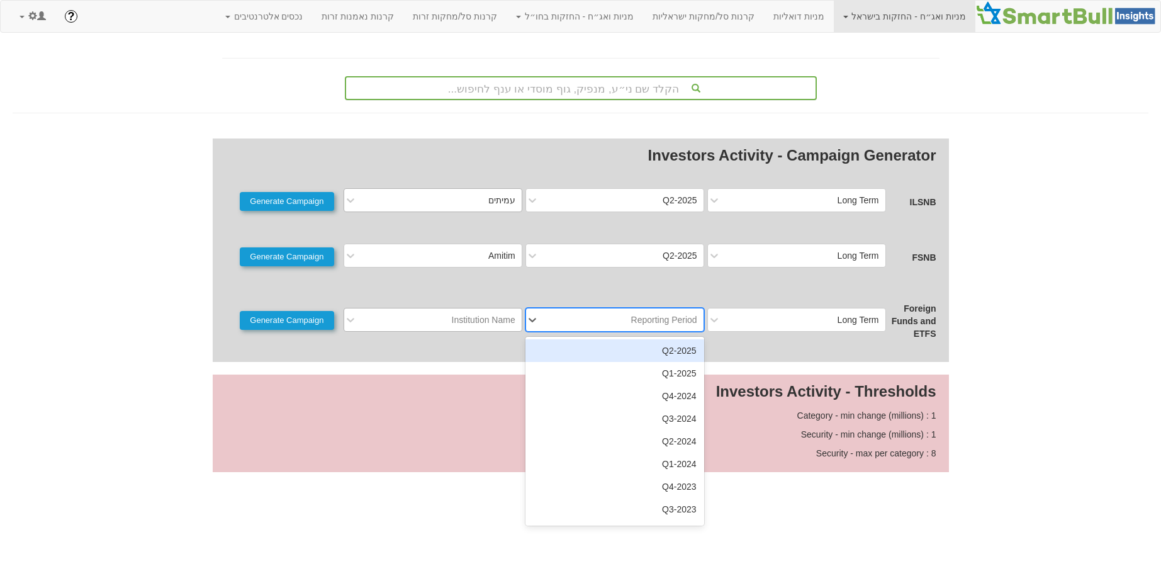
drag, startPoint x: 680, startPoint y: 356, endPoint x: 458, endPoint y: 323, distance: 224.6
click at [667, 353] on div "2025-Q2" at bounding box center [615, 350] width 179 height 23
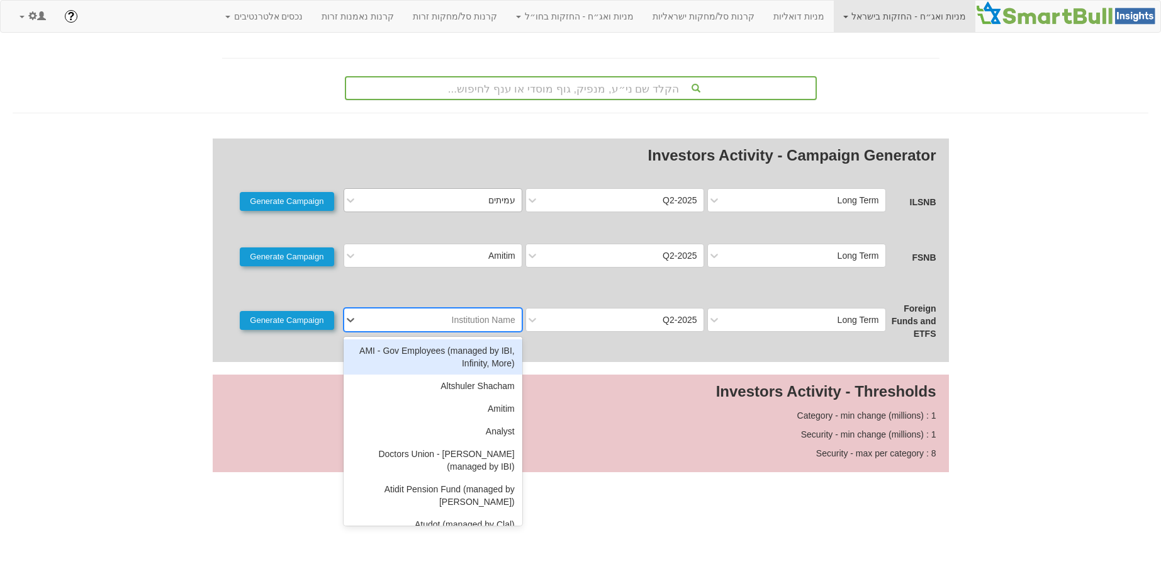
click at [455, 320] on div "Institution Name" at bounding box center [484, 319] width 64 height 13
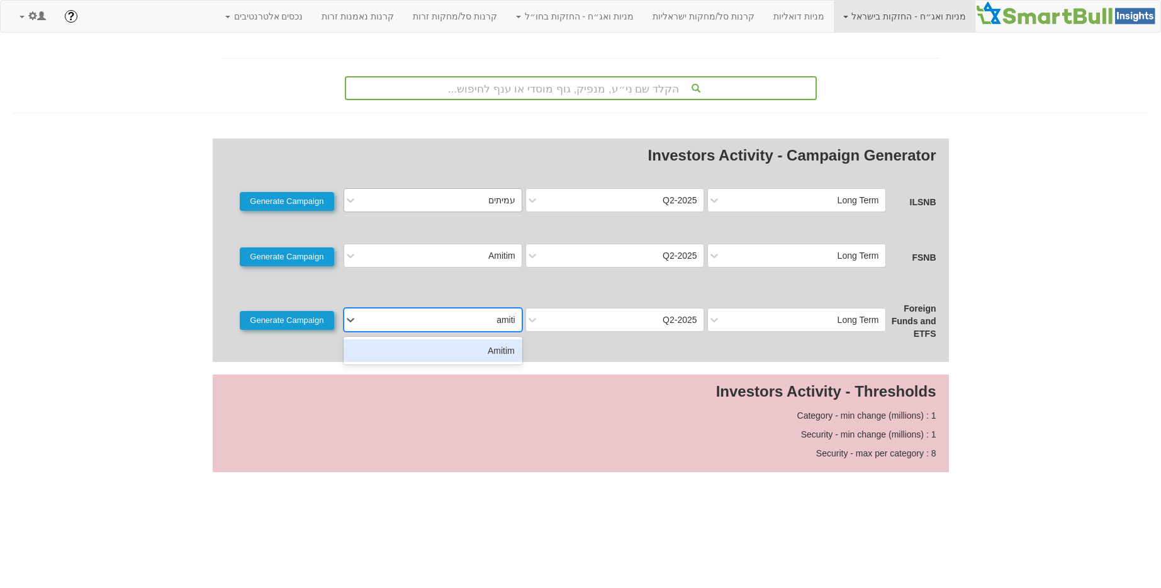
type input "amitim"
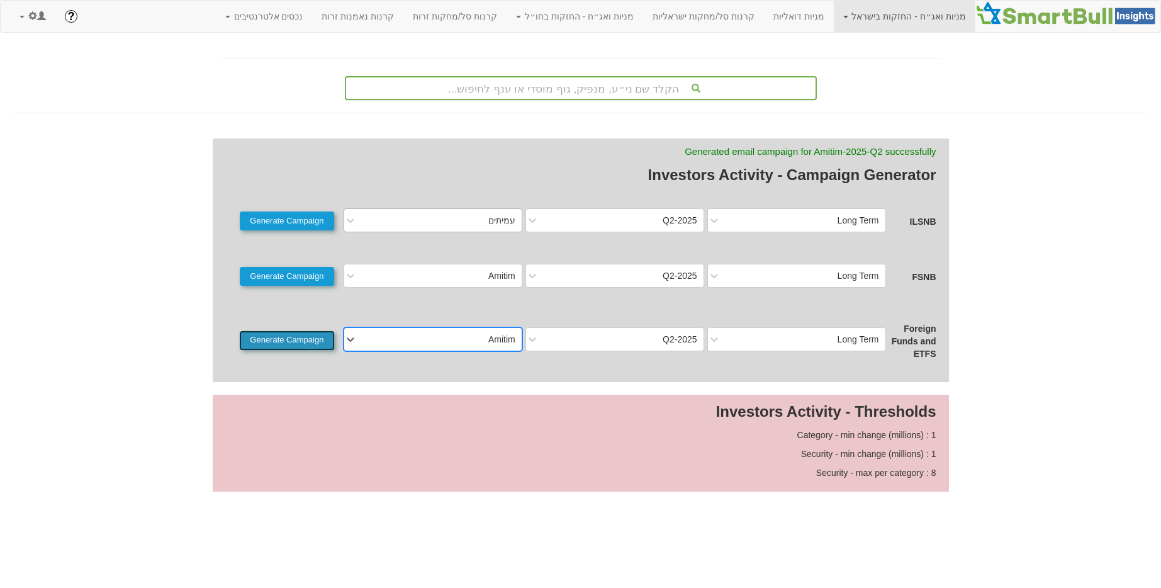
click at [310, 334] on button "Generate Campaign" at bounding box center [287, 340] width 94 height 19
